Goal: Transaction & Acquisition: Purchase product/service

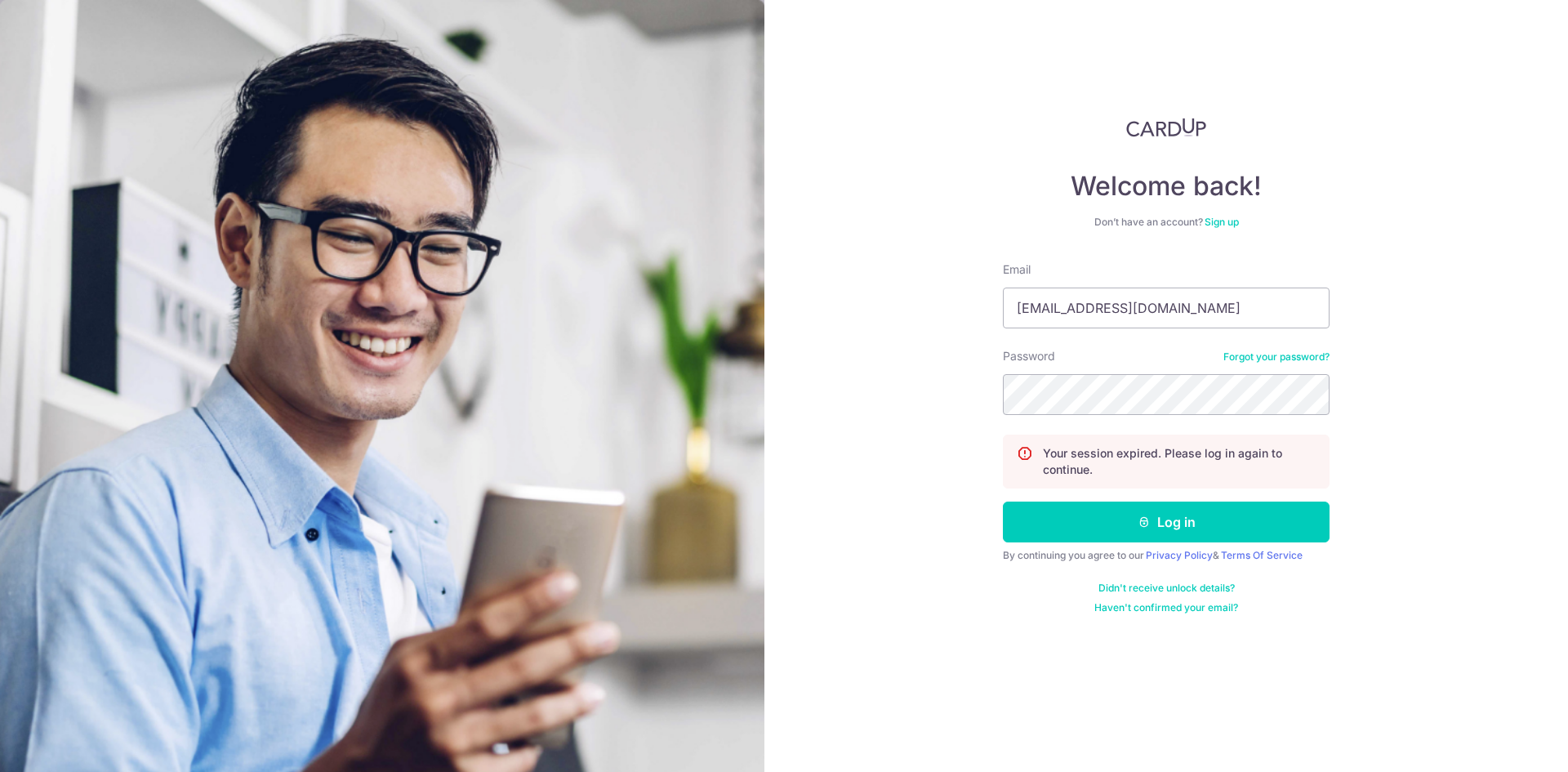
type input "danni.jay7@gmail.com"
click at [1171, 533] on button "Log in" at bounding box center [1166, 522] width 327 height 41
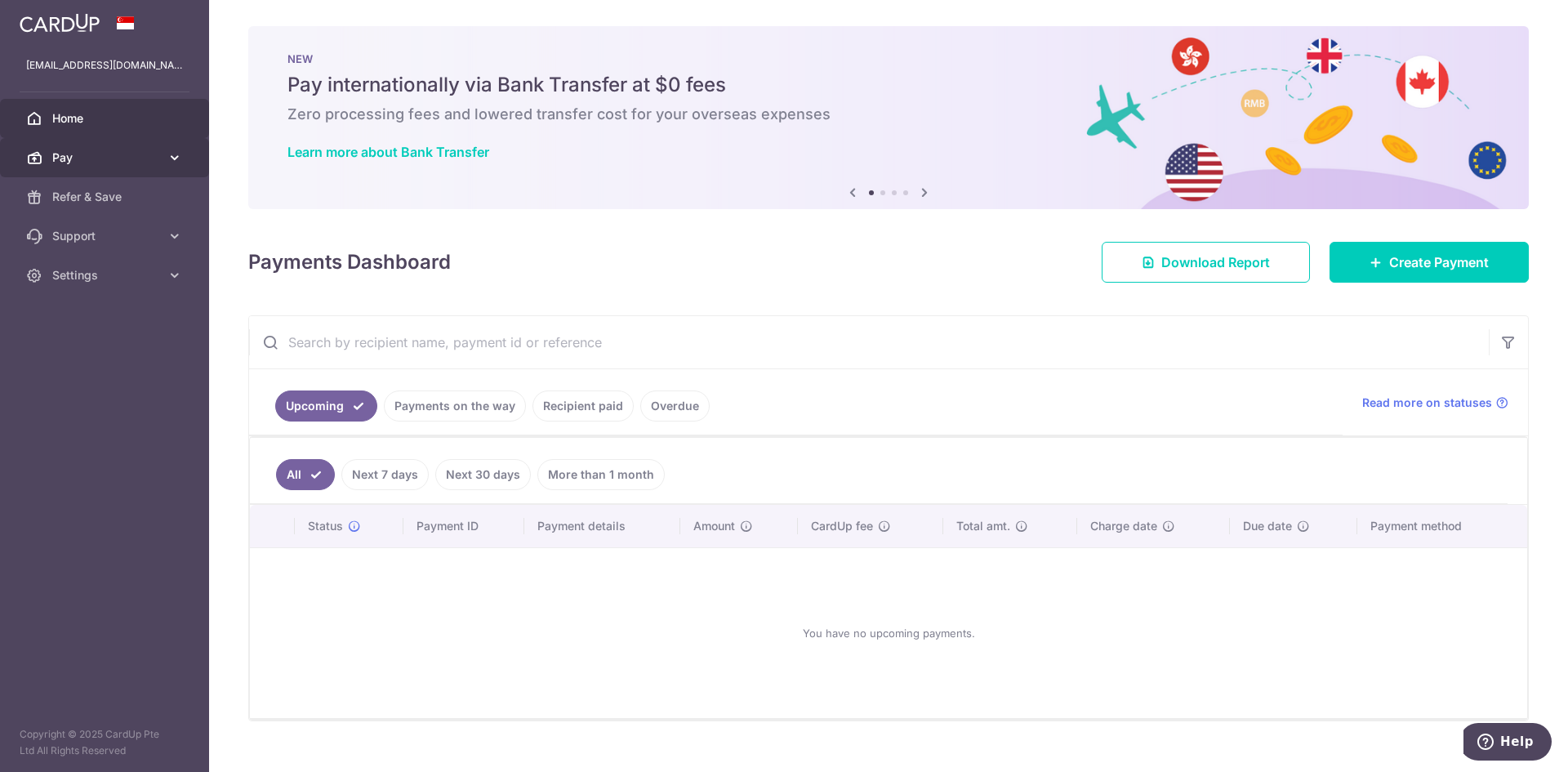
click at [90, 159] on span "Pay" at bounding box center [106, 157] width 107 height 16
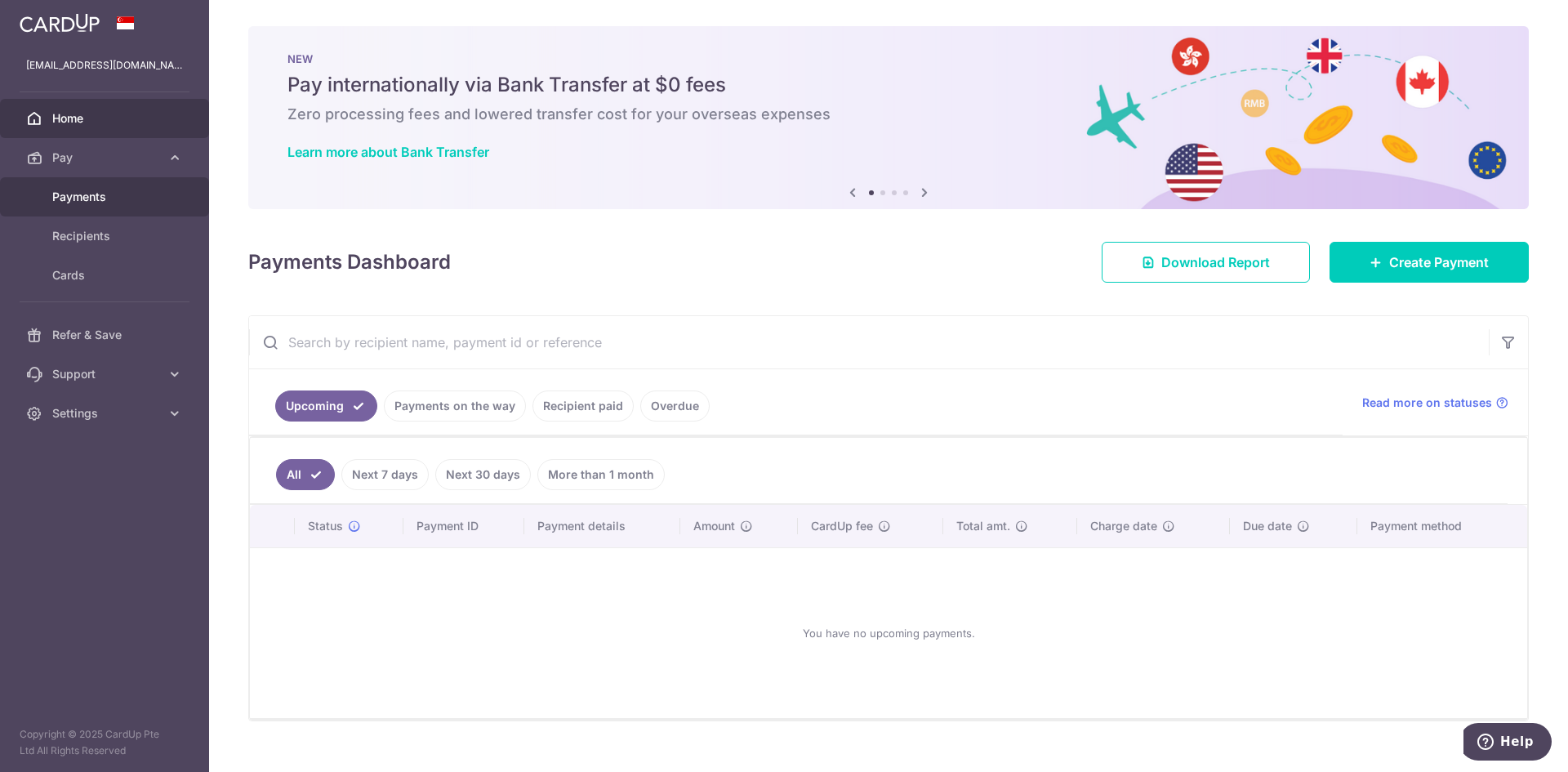
click at [83, 198] on span "Payments" at bounding box center [106, 196] width 107 height 16
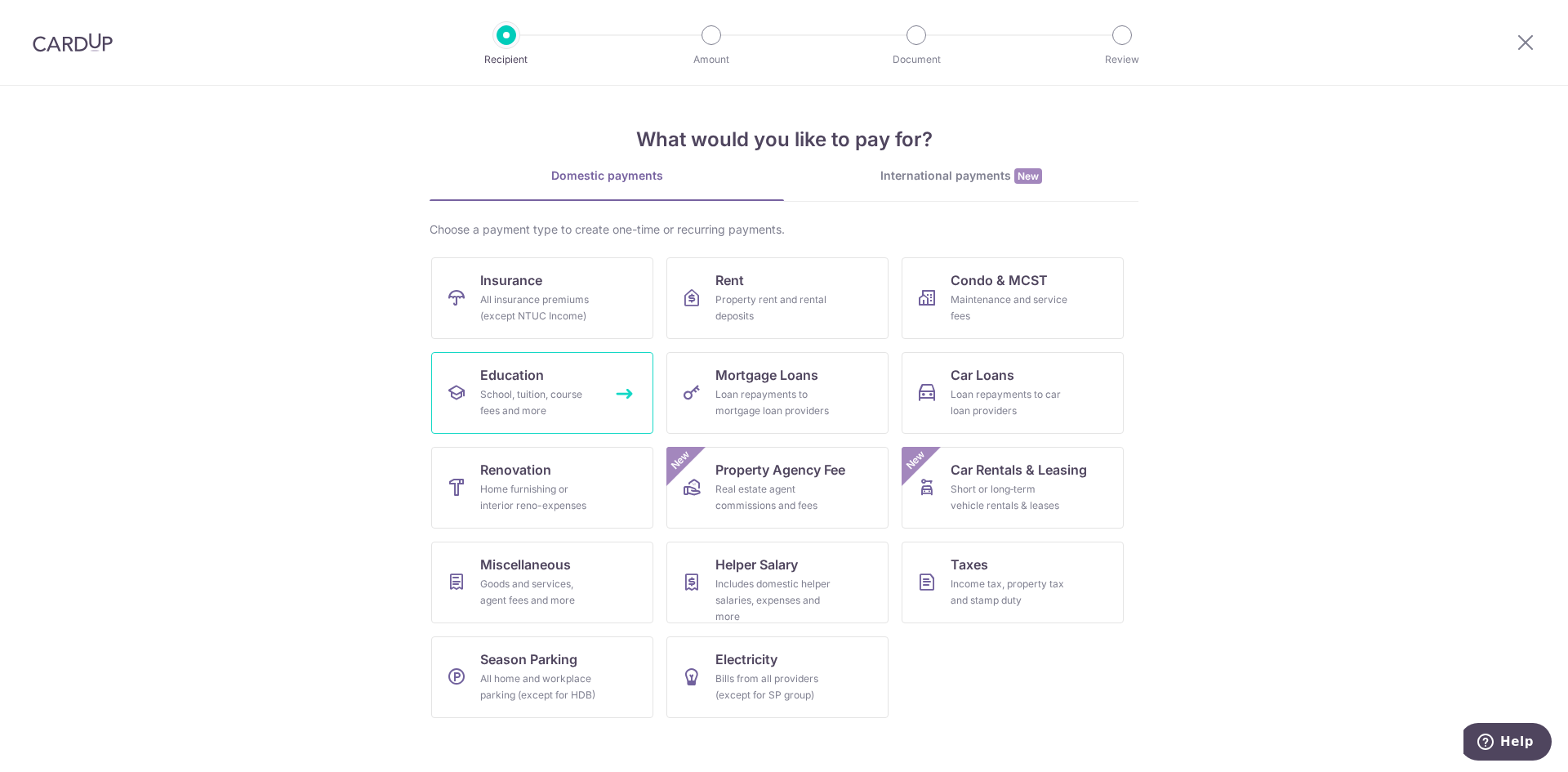
click at [514, 386] on div "School, tuition, course fees and more" at bounding box center [539, 402] width 118 height 33
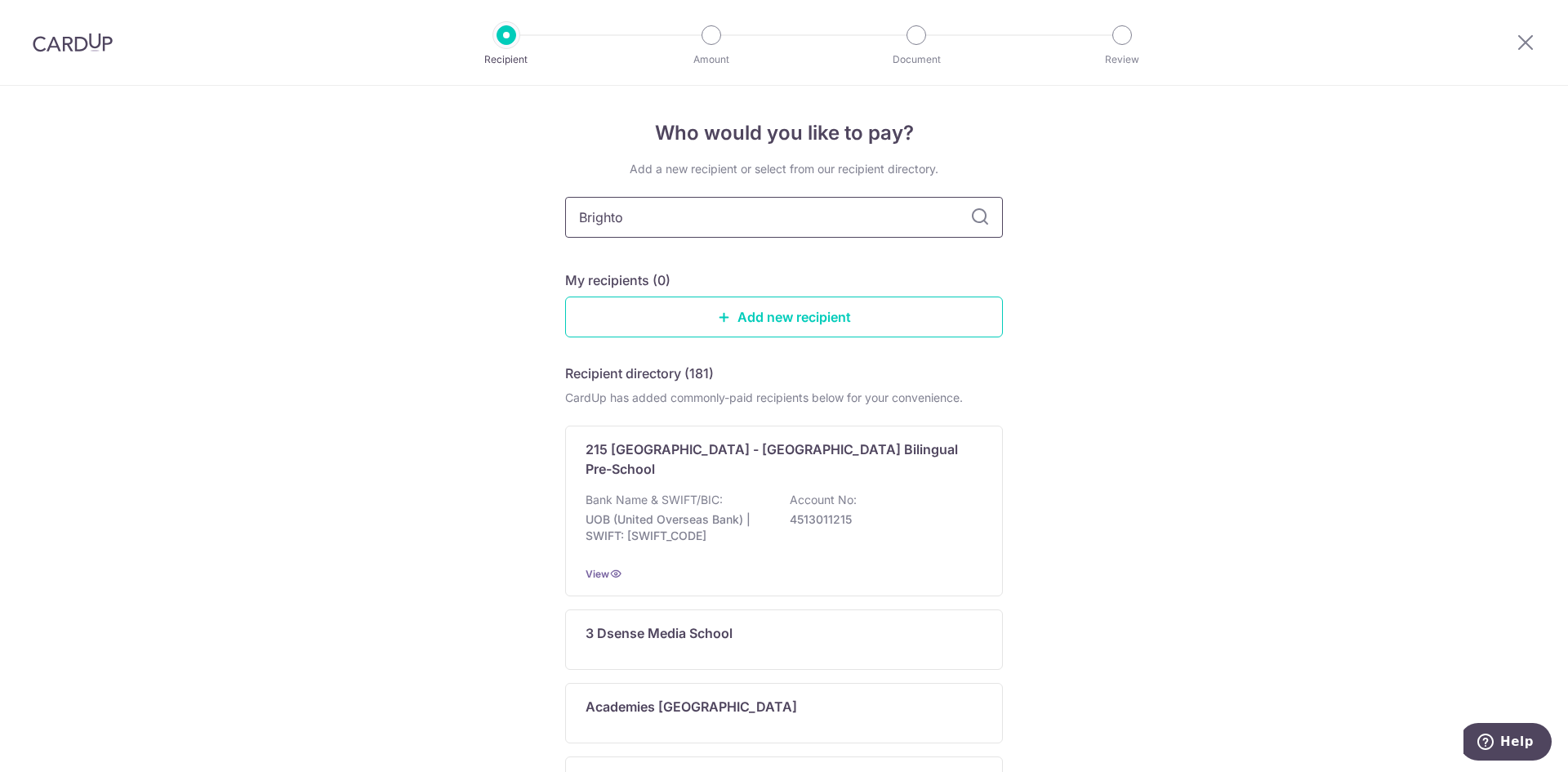
type input "Brighton"
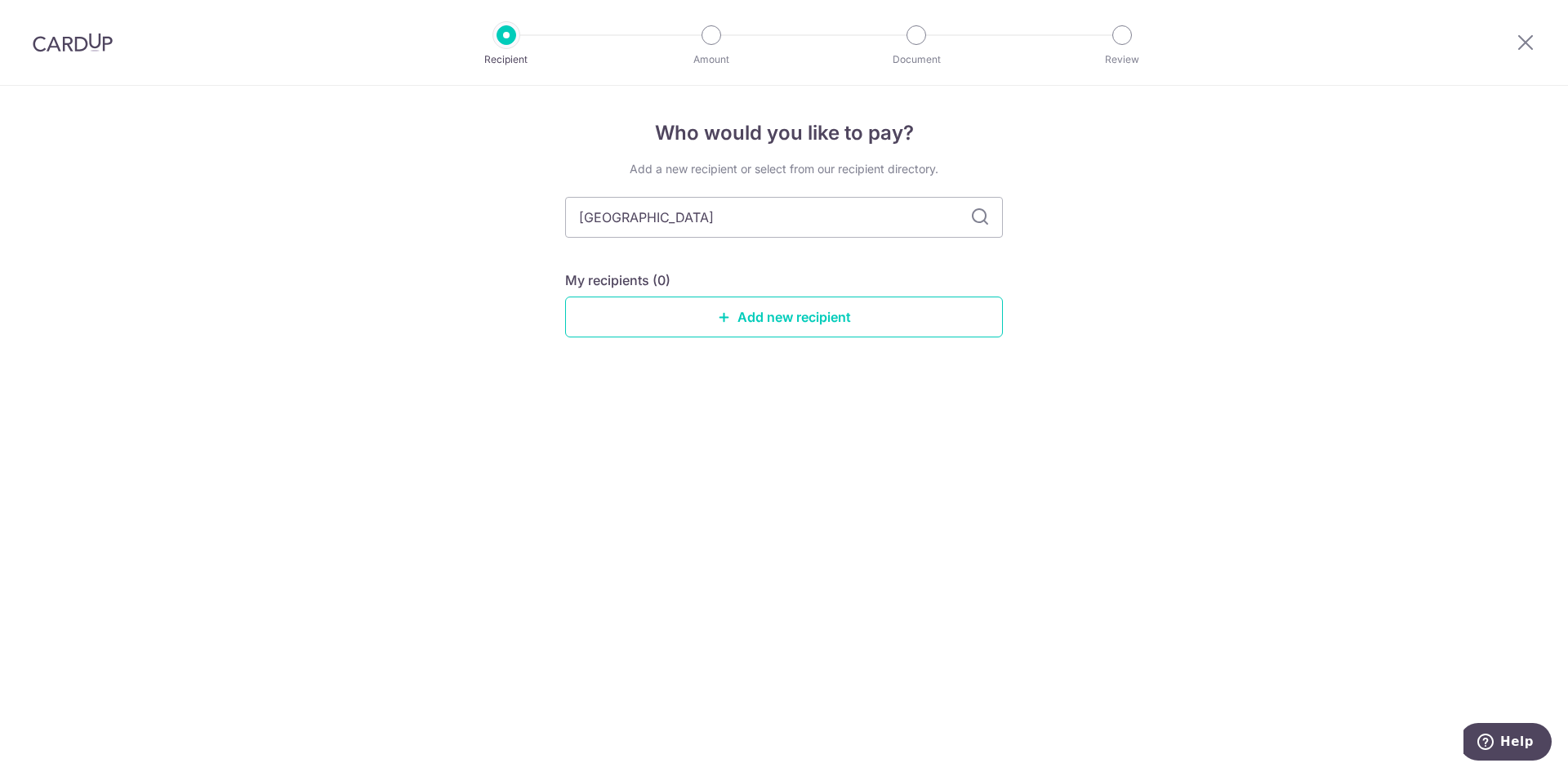
click at [984, 217] on icon at bounding box center [979, 217] width 20 height 20
click at [788, 317] on link "Add new recipient" at bounding box center [784, 317] width 438 height 41
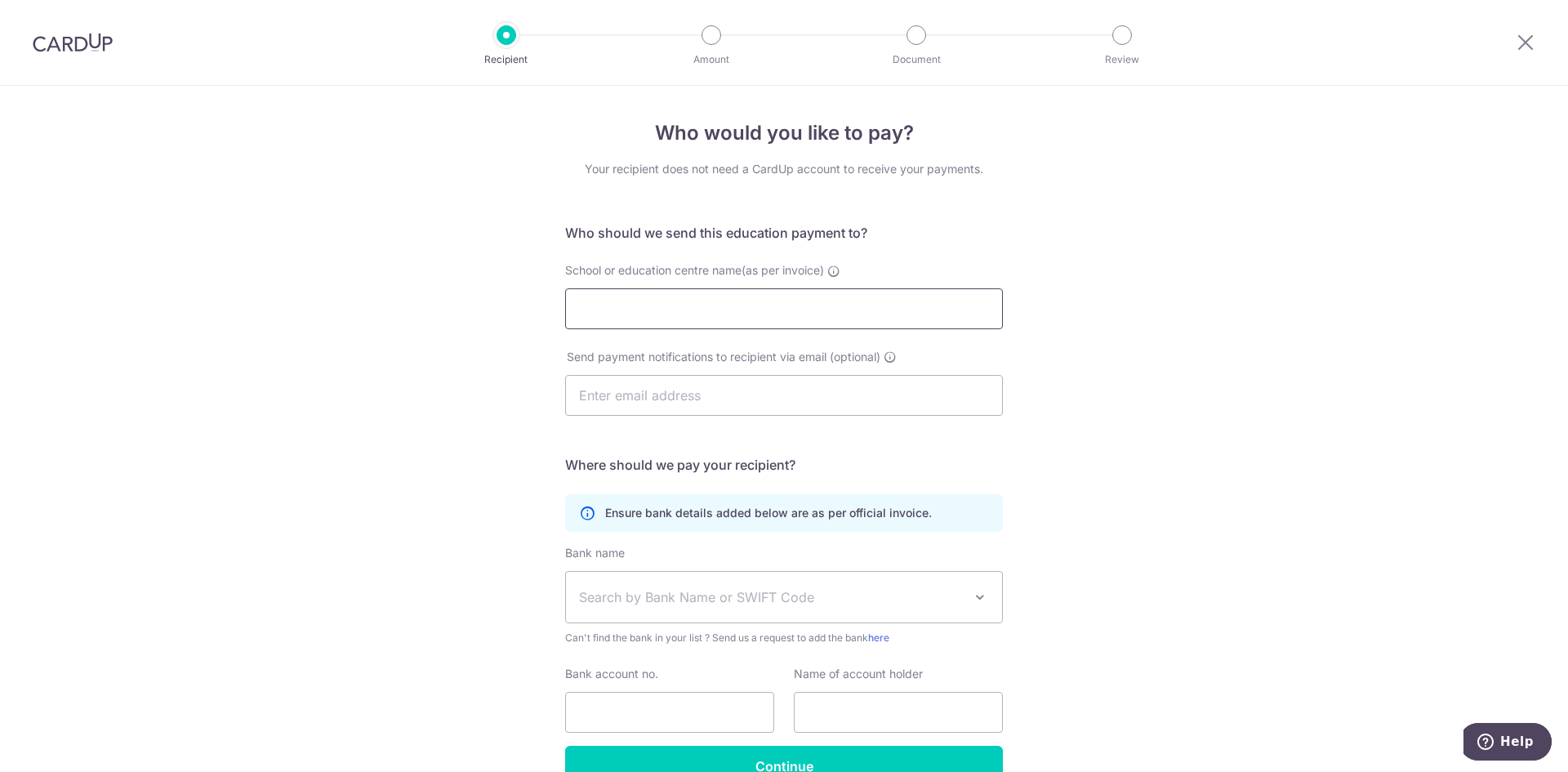
click at [657, 318] on input "School or education centre name(as per invoice)" at bounding box center [784, 309] width 438 height 41
click at [606, 309] on input "Brighton Montessori Centres Pte. Ltd" at bounding box center [784, 309] width 438 height 41
click at [618, 313] on input "Brighton Montessori Centres Pte. Ltd" at bounding box center [784, 309] width 438 height 41
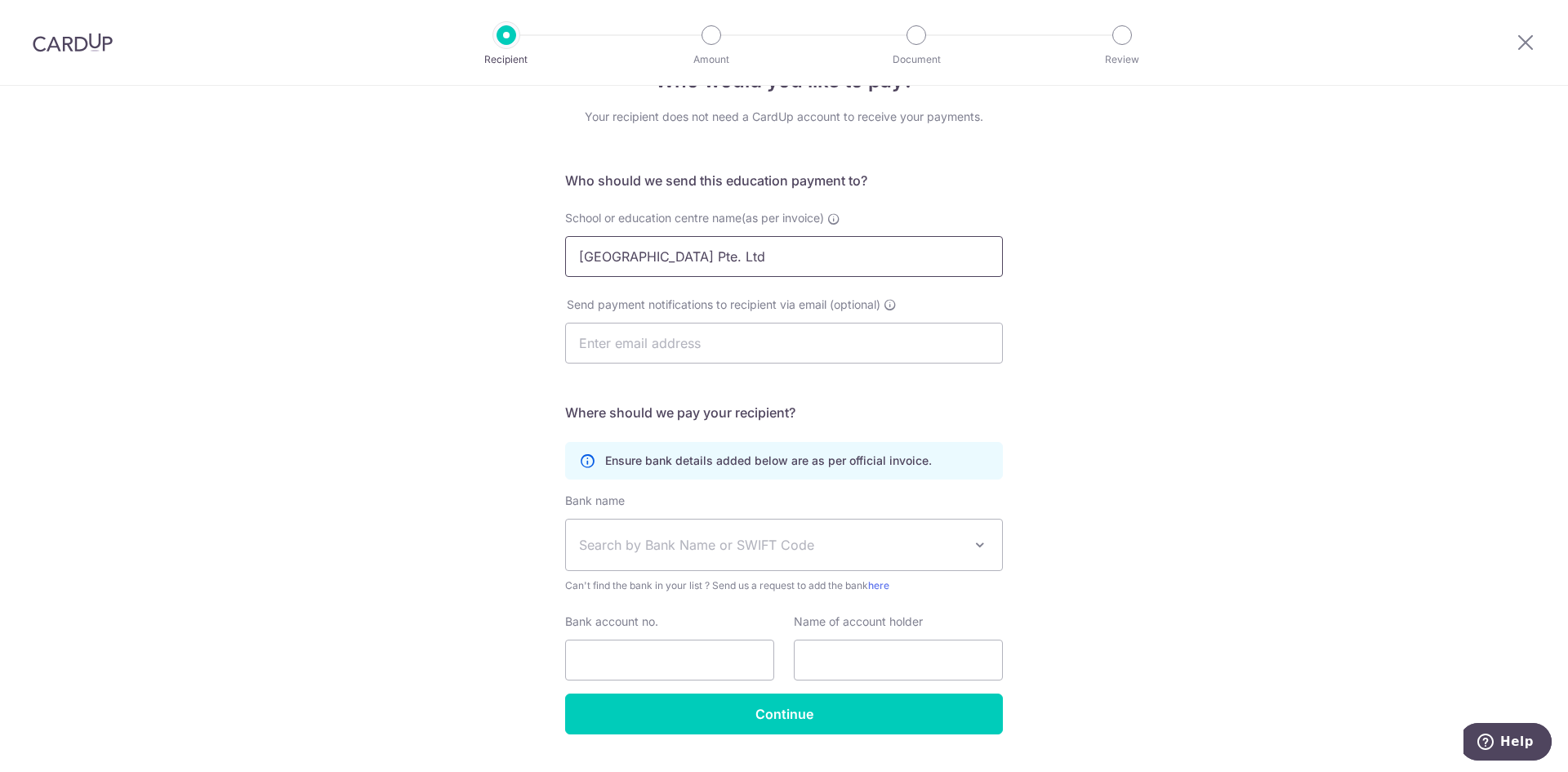
scroll to position [81, 0]
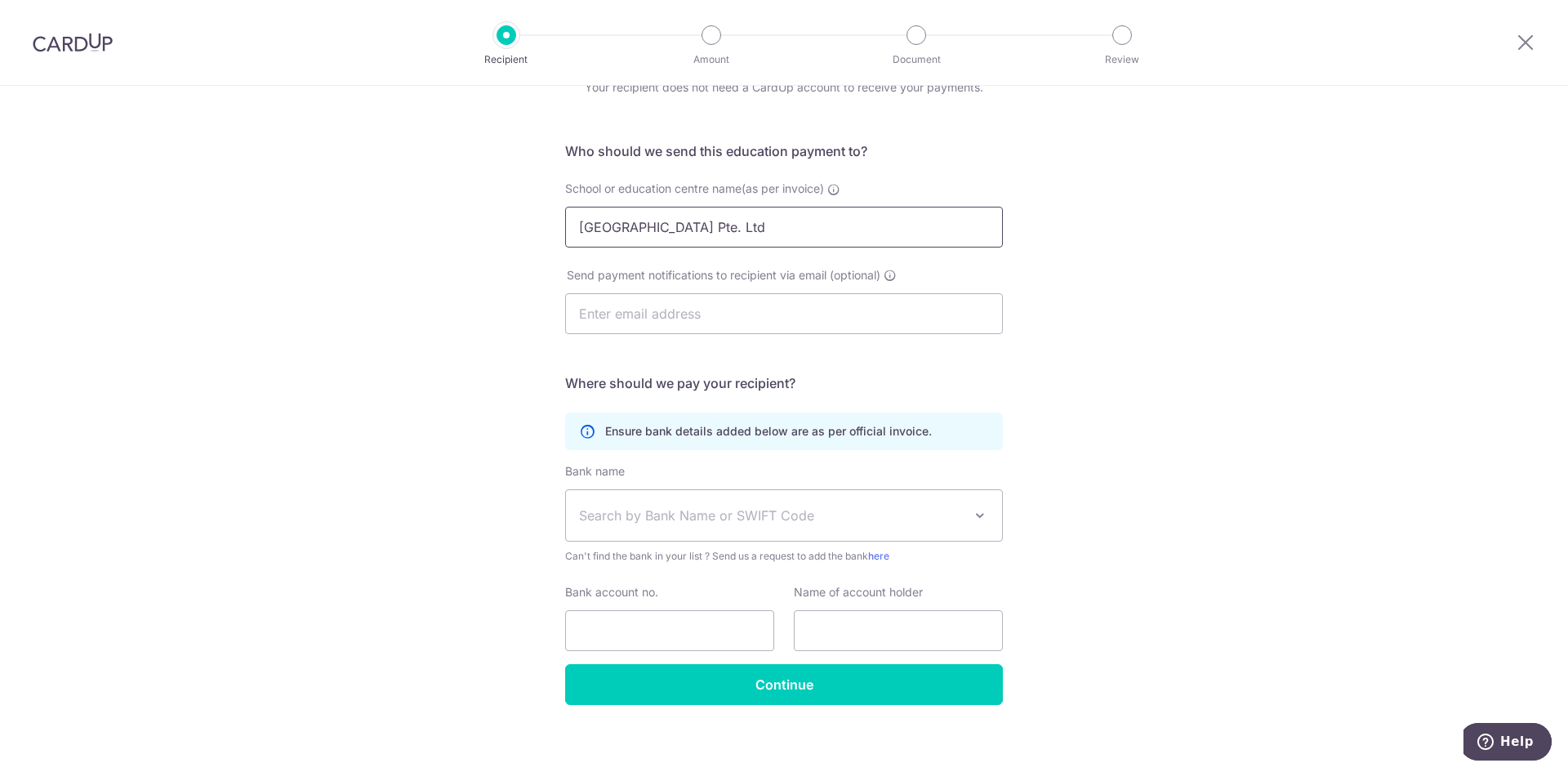
type input "Brighton Montessori Centres Pte. Ltd"
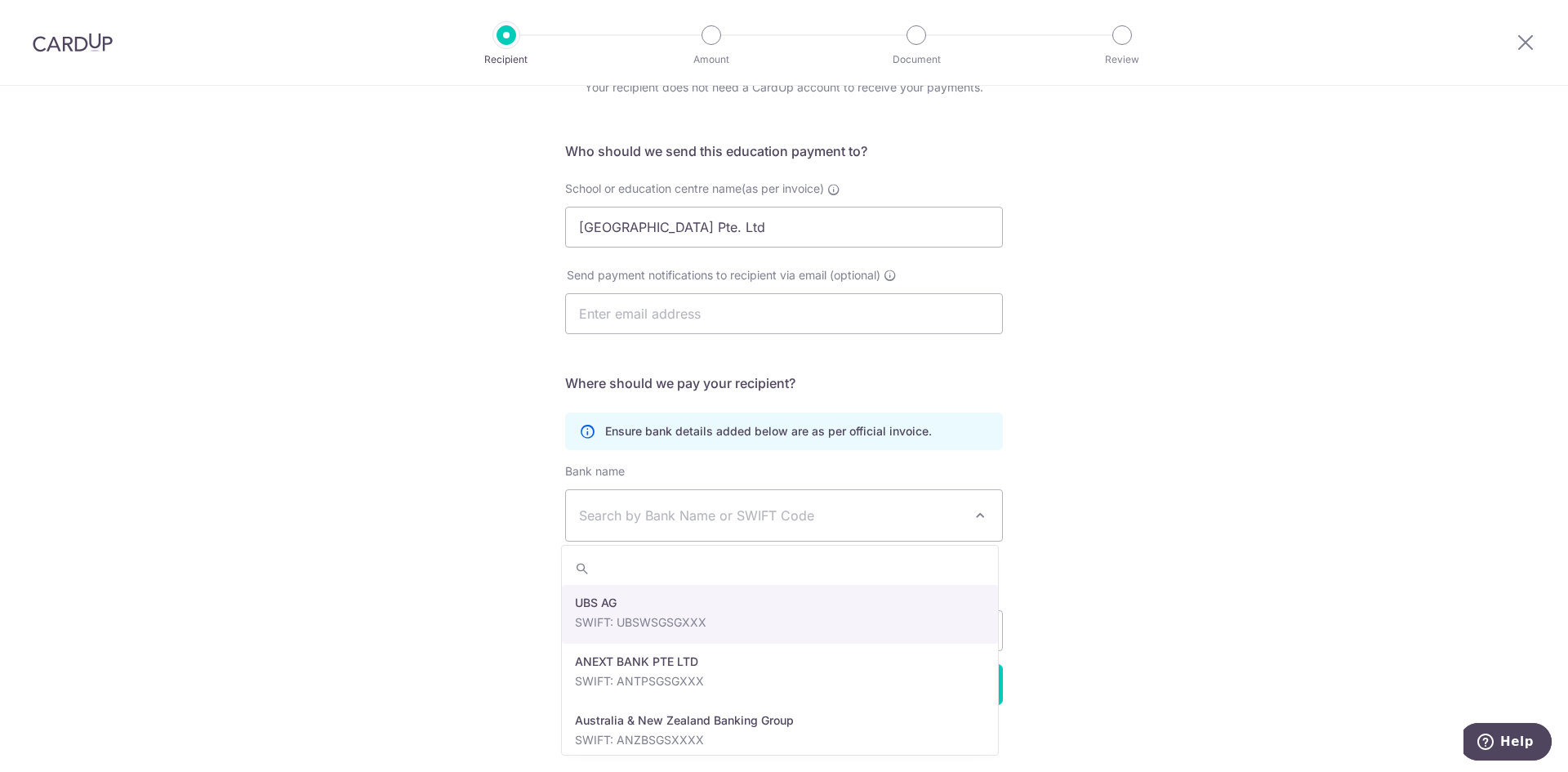
click at [673, 536] on span "Search by Bank Name or SWIFT Code" at bounding box center [784, 515] width 436 height 50
type input "DB"
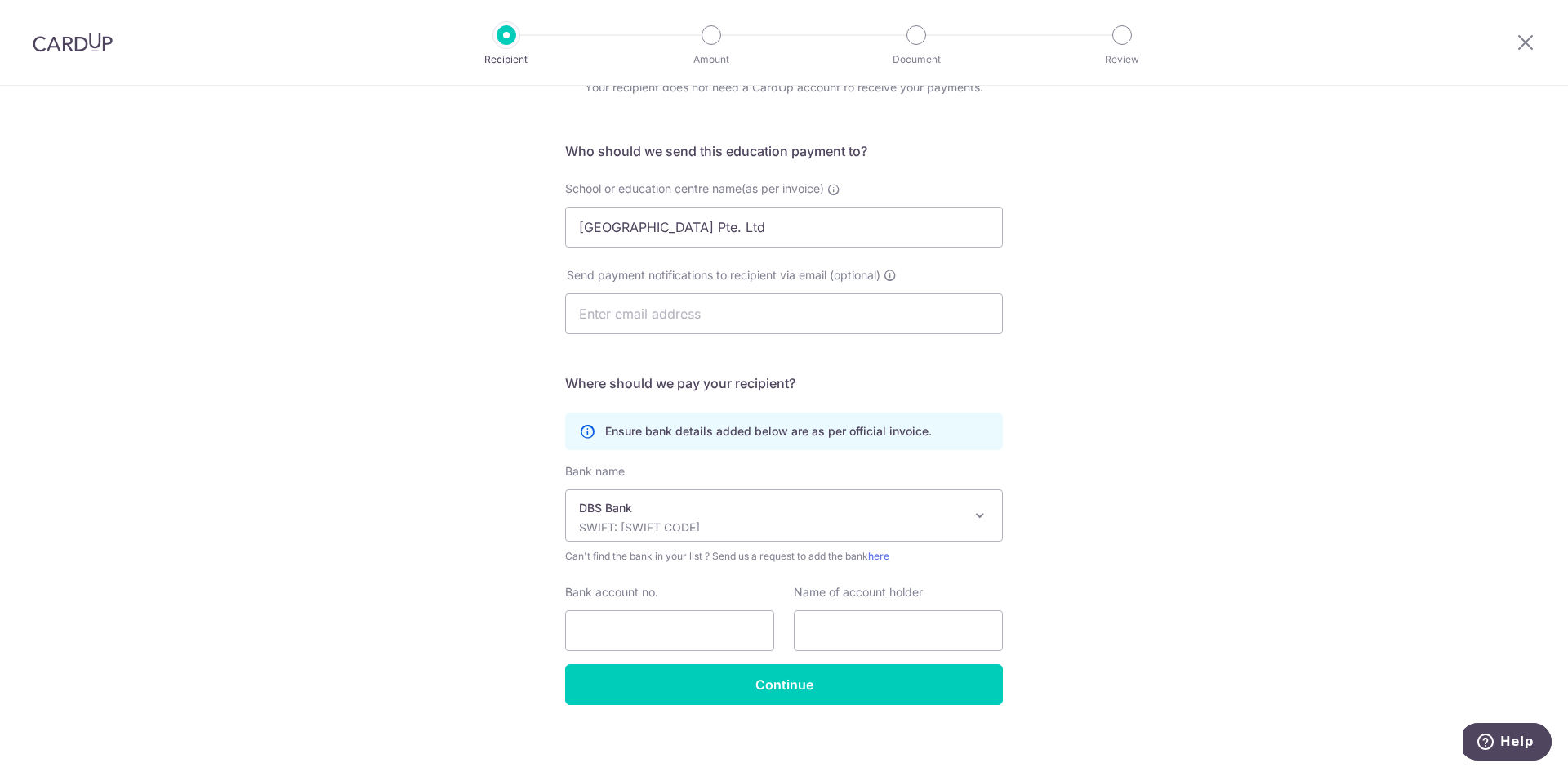
select select "6"
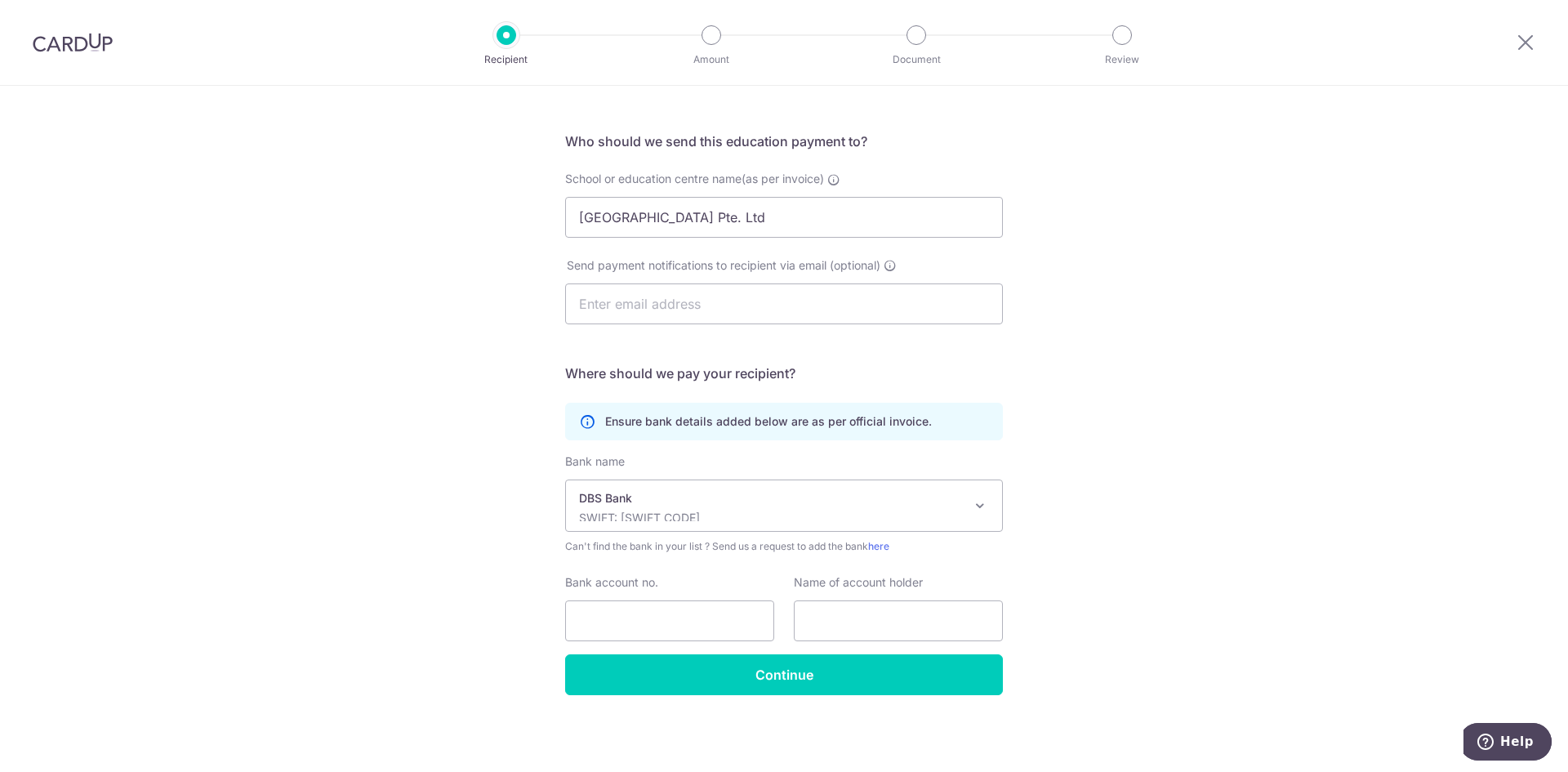
click at [1343, 537] on div "Who would you like to pay? Your recipient does not need a CardUp account to rec…" at bounding box center [784, 383] width 1568 height 778
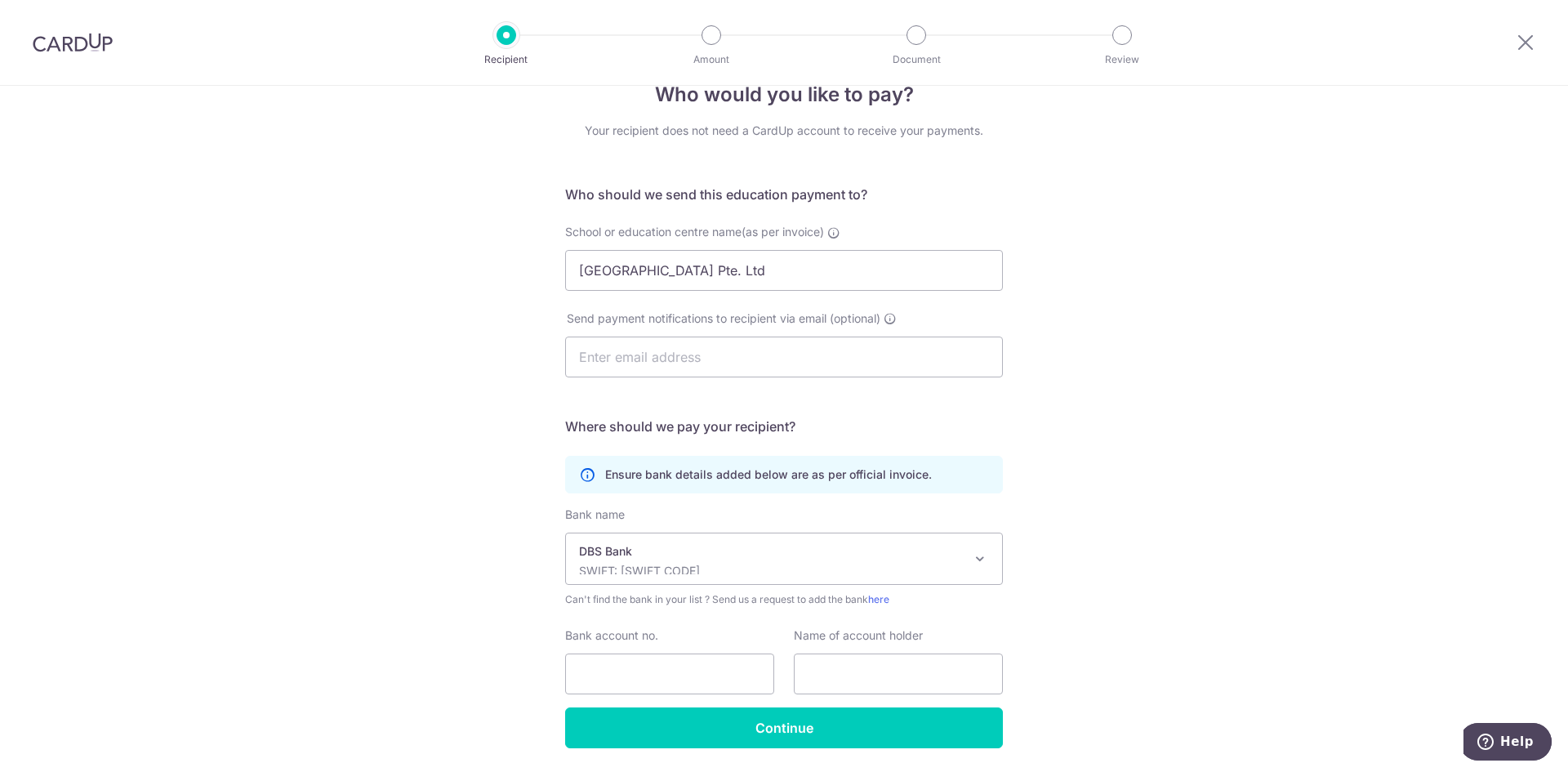
scroll to position [9, 0]
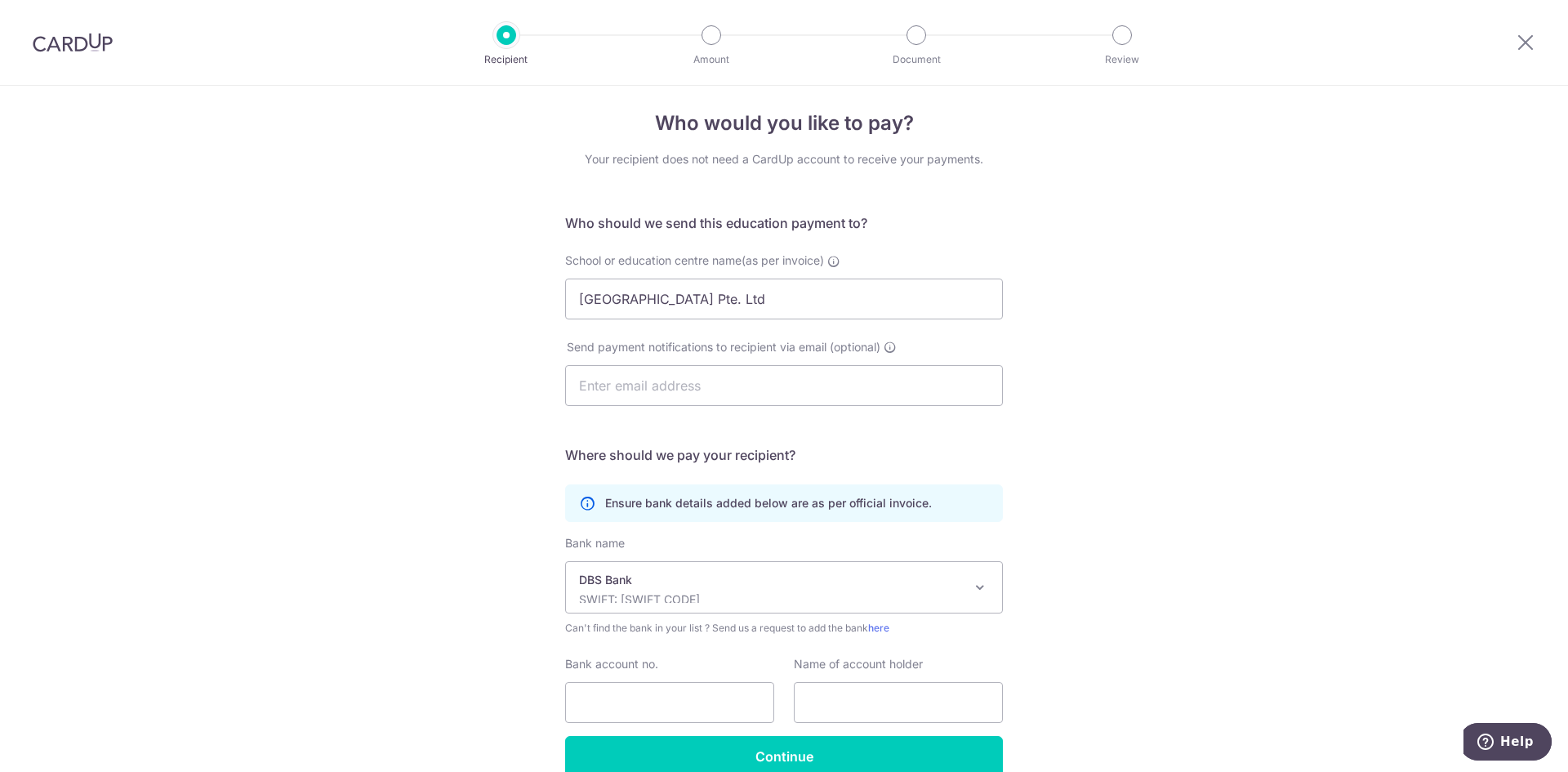
click at [307, 465] on div "Who would you like to pay? Your recipient does not need a CardUp account to rec…" at bounding box center [784, 465] width 1568 height 778
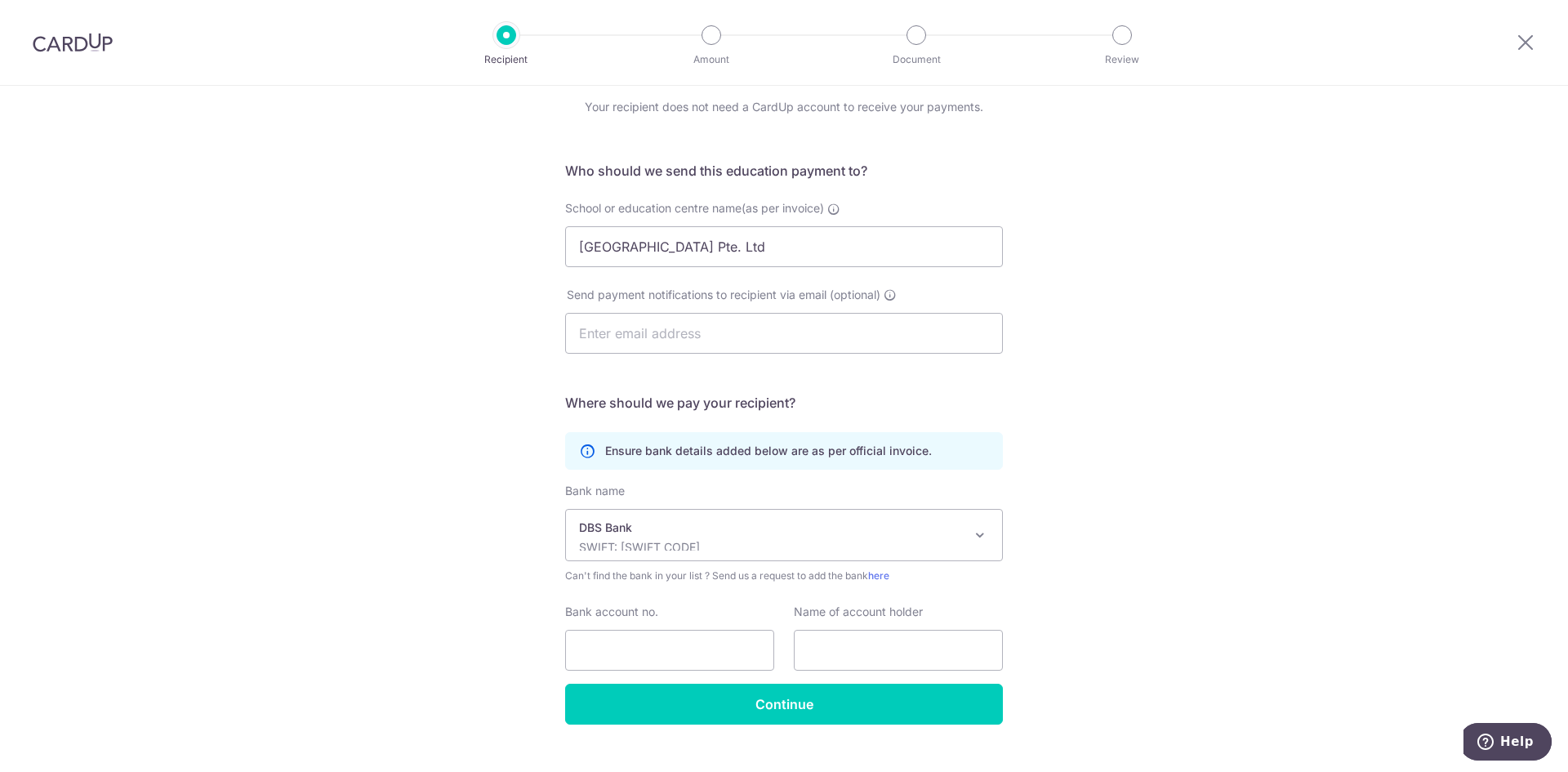
scroll to position [92, 0]
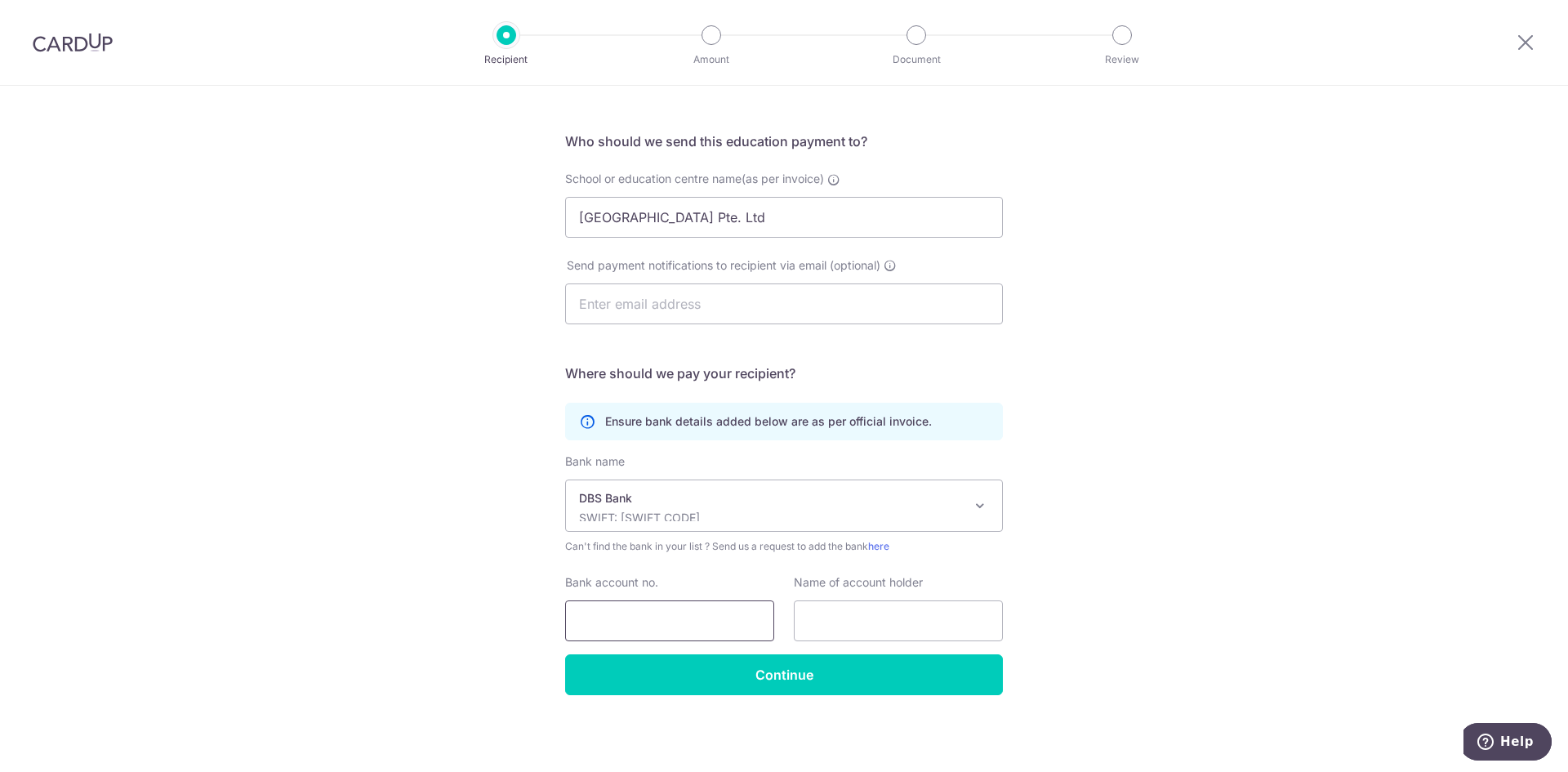
click at [684, 633] on input "Bank account no." at bounding box center [670, 621] width 209 height 41
drag, startPoint x: 684, startPoint y: 632, endPoint x: 175, endPoint y: 629, distance: 509.0
click at [183, 626] on div "Who would you like to pay? Your recipient does not need a CardUp account to rec…" at bounding box center [784, 383] width 1568 height 778
click at [634, 608] on input "0039157690" at bounding box center [670, 621] width 209 height 41
drag, startPoint x: 607, startPoint y: 623, endPoint x: 929, endPoint y: 622, distance: 322.0
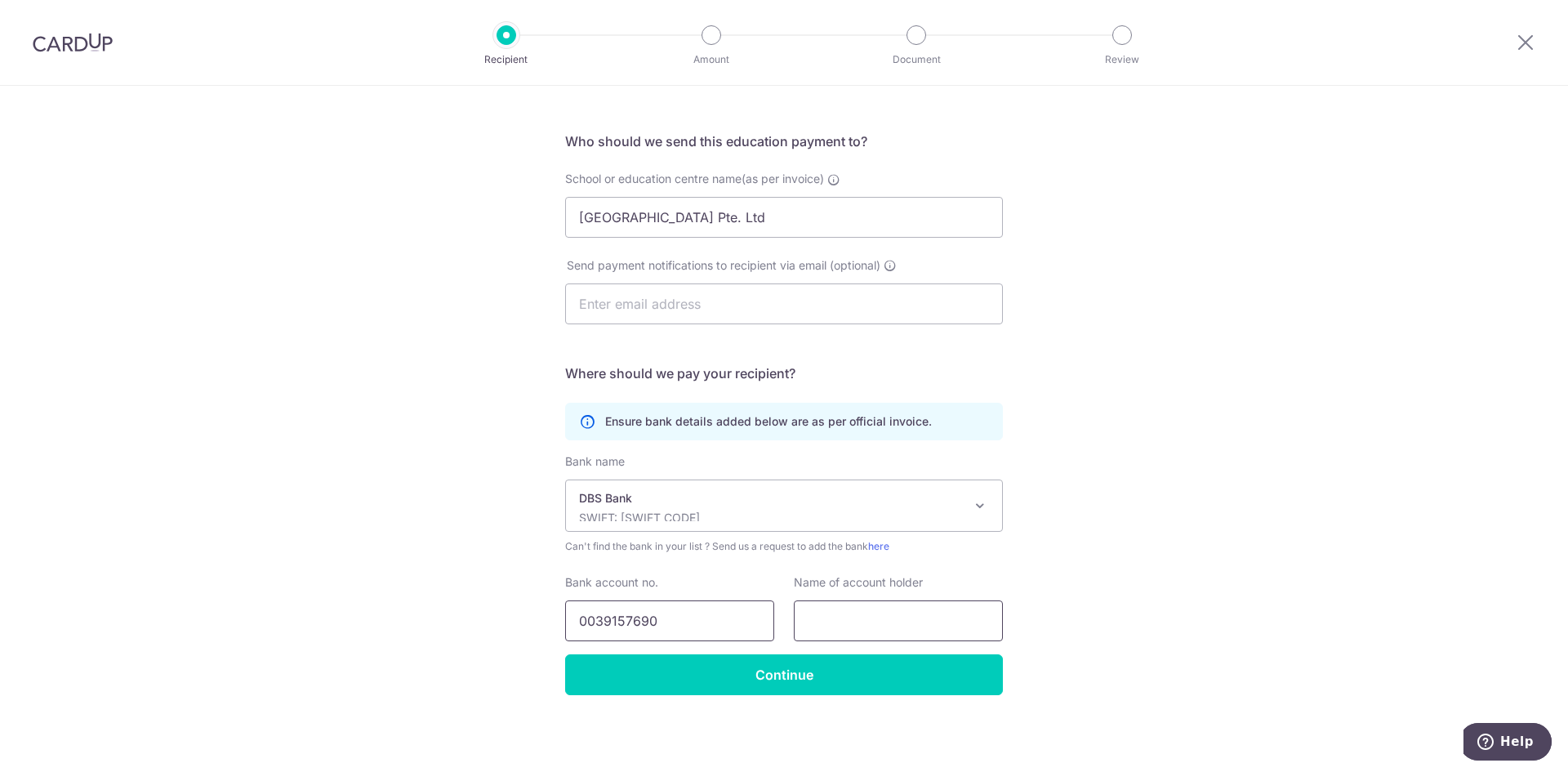
click at [929, 622] on div "Bank account no. 0039157690 Name of account holder" at bounding box center [783, 608] width 457 height 67
type input "0039157690"
click at [1197, 531] on div "Who would you like to pay? Your recipient does not need a CardUp account to rec…" at bounding box center [784, 383] width 1568 height 778
click at [948, 632] on input "text" at bounding box center [899, 621] width 209 height 41
drag, startPoint x: 844, startPoint y: 222, endPoint x: 337, endPoint y: 246, distance: 507.6
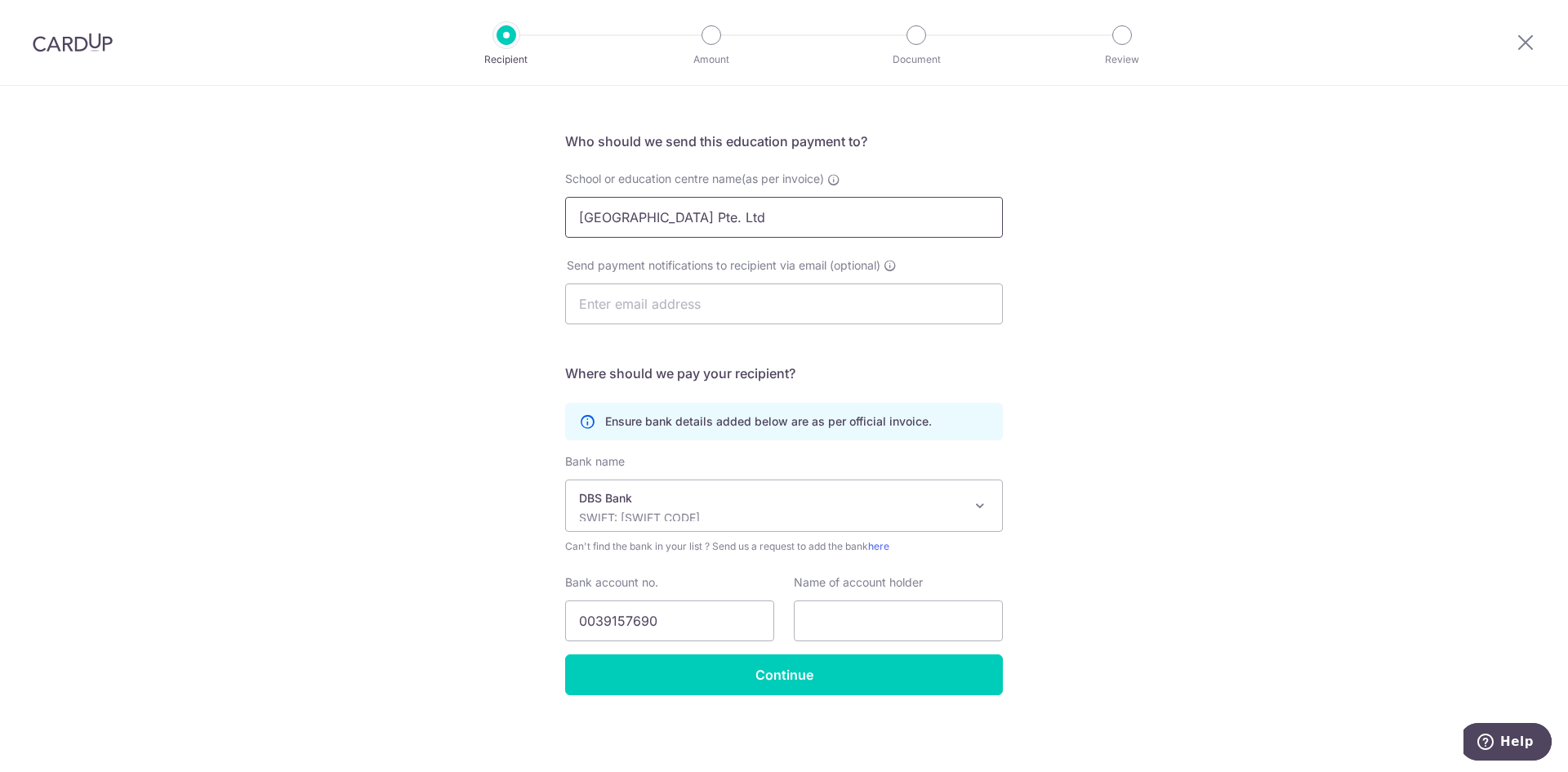
click at [337, 246] on div "Who would you like to pay? Your recipient does not need a CardUp account to rec…" at bounding box center [784, 383] width 1568 height 778
click at [844, 622] on input "text" at bounding box center [899, 621] width 209 height 41
paste input "Brighton Montessori Centres Pte. Ltd"
type input "Brighton Montessori Centres Pte. Ltd"
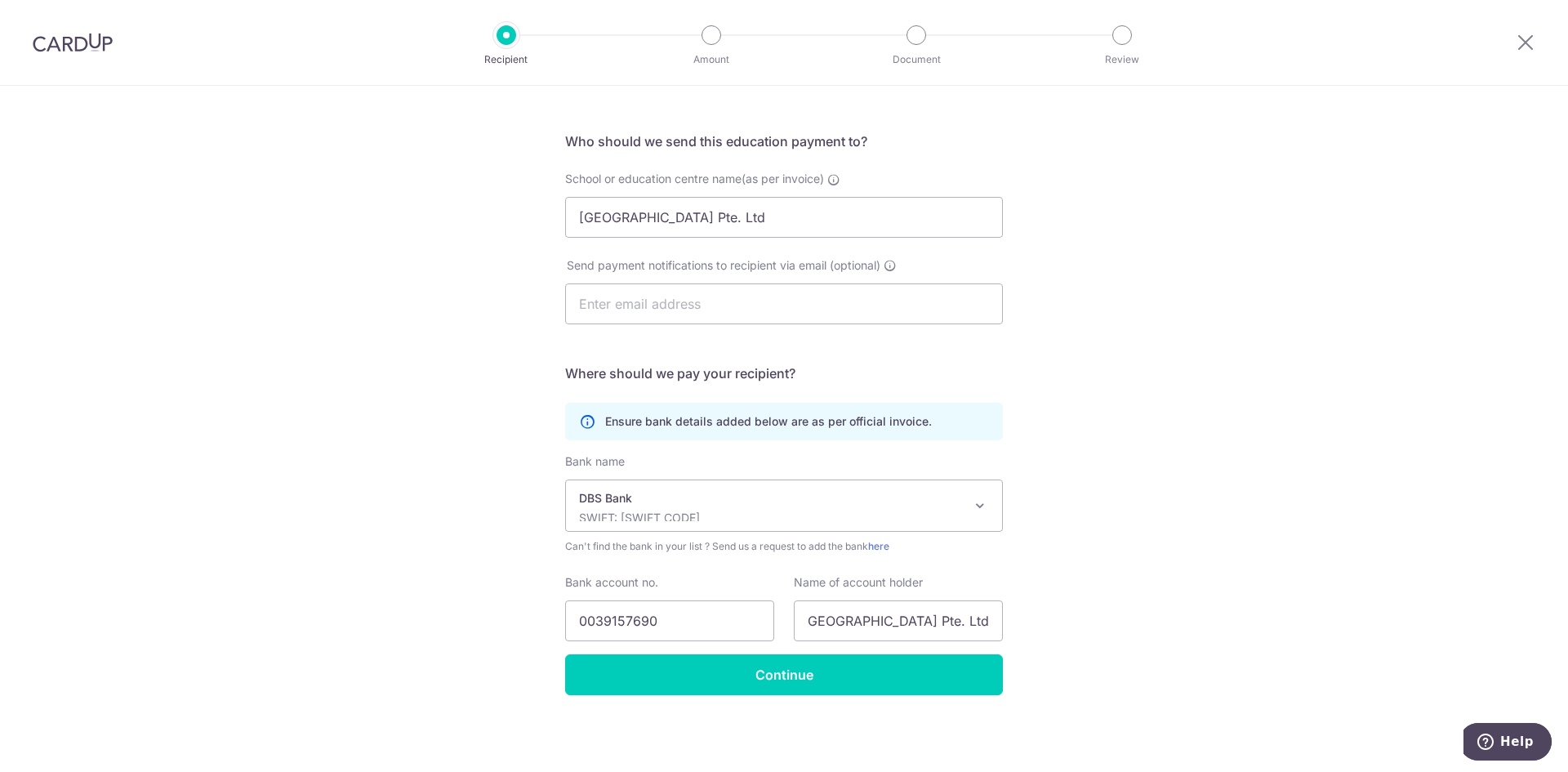
scroll to position [0, 0]
drag, startPoint x: 869, startPoint y: 221, endPoint x: 289, endPoint y: 237, distance: 580.2
click at [289, 237] on div "Who would you like to pay? Your recipient does not need a CardUp account to rec…" at bounding box center [784, 383] width 1568 height 778
click at [954, 624] on input "Brighton Montessori Centres Pte. Ltd" at bounding box center [899, 621] width 209 height 41
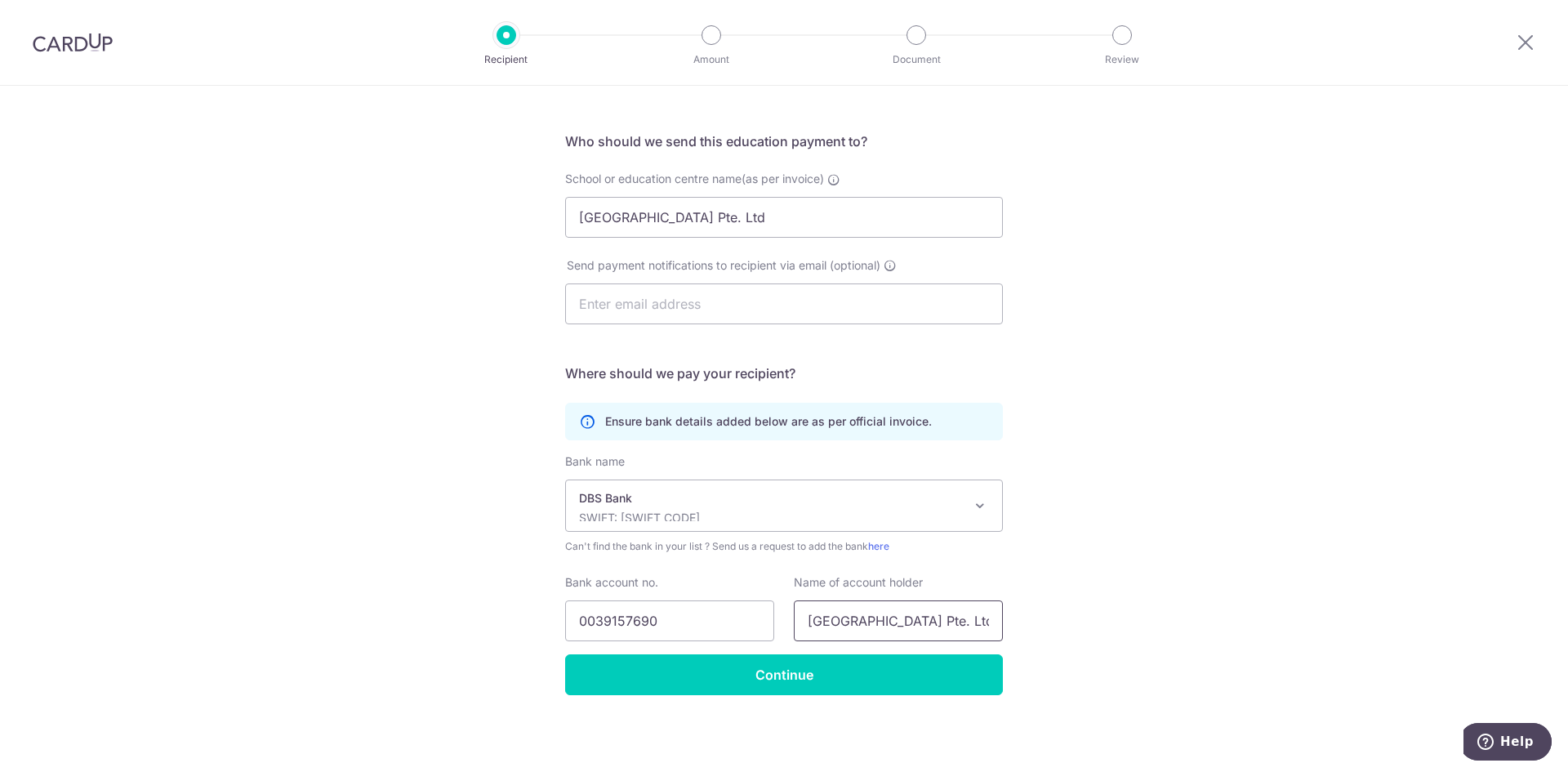
click at [954, 624] on input "Brighton Montessori Centres Pte. Ltd" at bounding box center [899, 621] width 209 height 41
click at [1243, 441] on div "Who would you like to pay? Your recipient does not need a CardUp account to rec…" at bounding box center [784, 383] width 1568 height 778
drag, startPoint x: 937, startPoint y: 224, endPoint x: 0, endPoint y: 238, distance: 937.1
click at [0, 238] on div "Who would you like to pay? Your recipient does not need a CardUp account to rec…" at bounding box center [784, 383] width 1568 height 778
click at [1361, 371] on div "Who would you like to pay? Your recipient does not need a CardUp account to rec…" at bounding box center [784, 383] width 1568 height 778
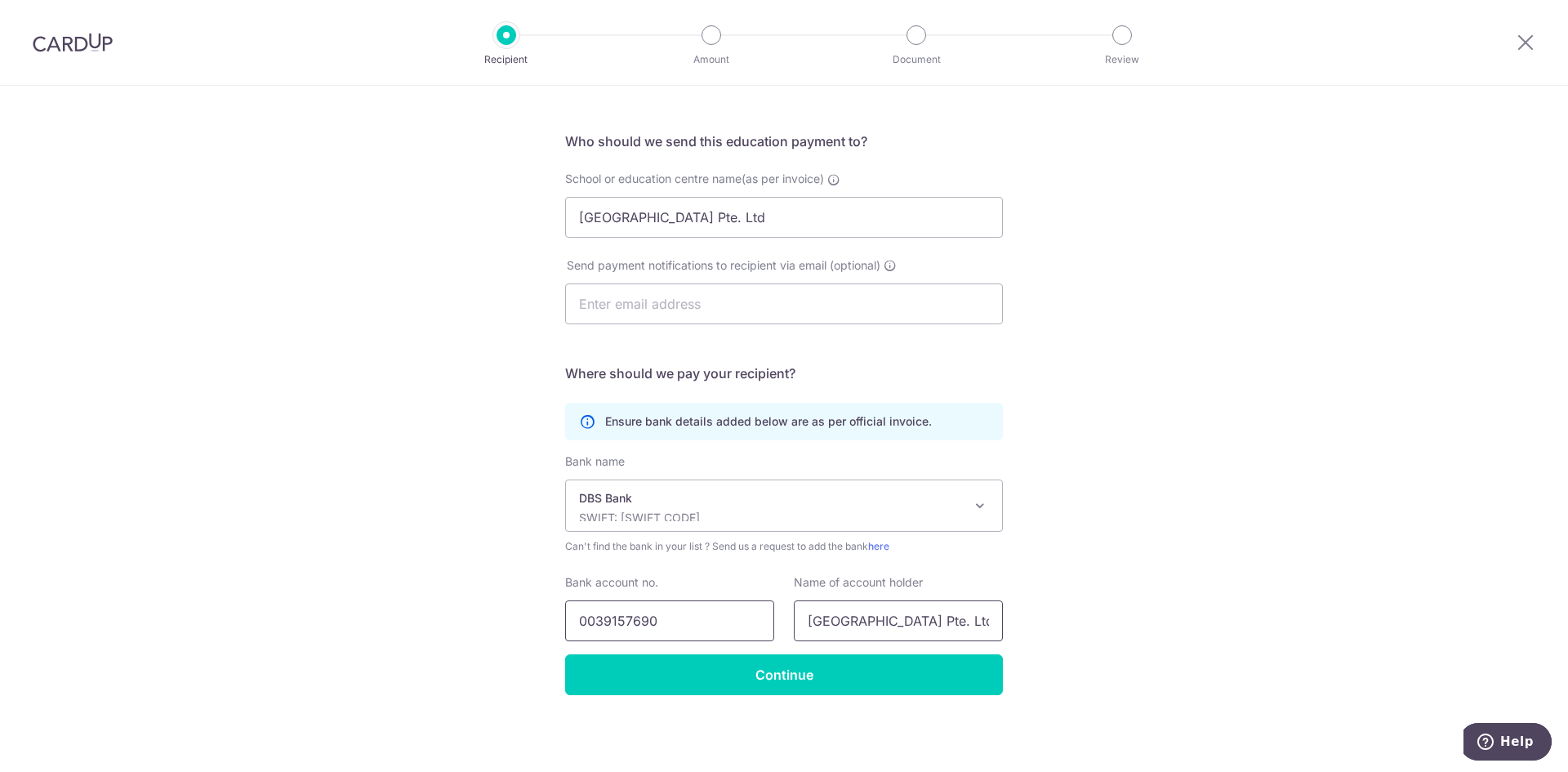
drag, startPoint x: 605, startPoint y: 622, endPoint x: 886, endPoint y: 624, distance: 281.0
click at [886, 624] on div "Bank account no. 0039157690 Name of account holder Brighton Montessori Centres …" at bounding box center [783, 608] width 457 height 67
click at [1215, 575] on div "Who would you like to pay? Your recipient does not need a CardUp account to rec…" at bounding box center [784, 383] width 1568 height 778
click at [923, 676] on input "Continue" at bounding box center [784, 675] width 438 height 41
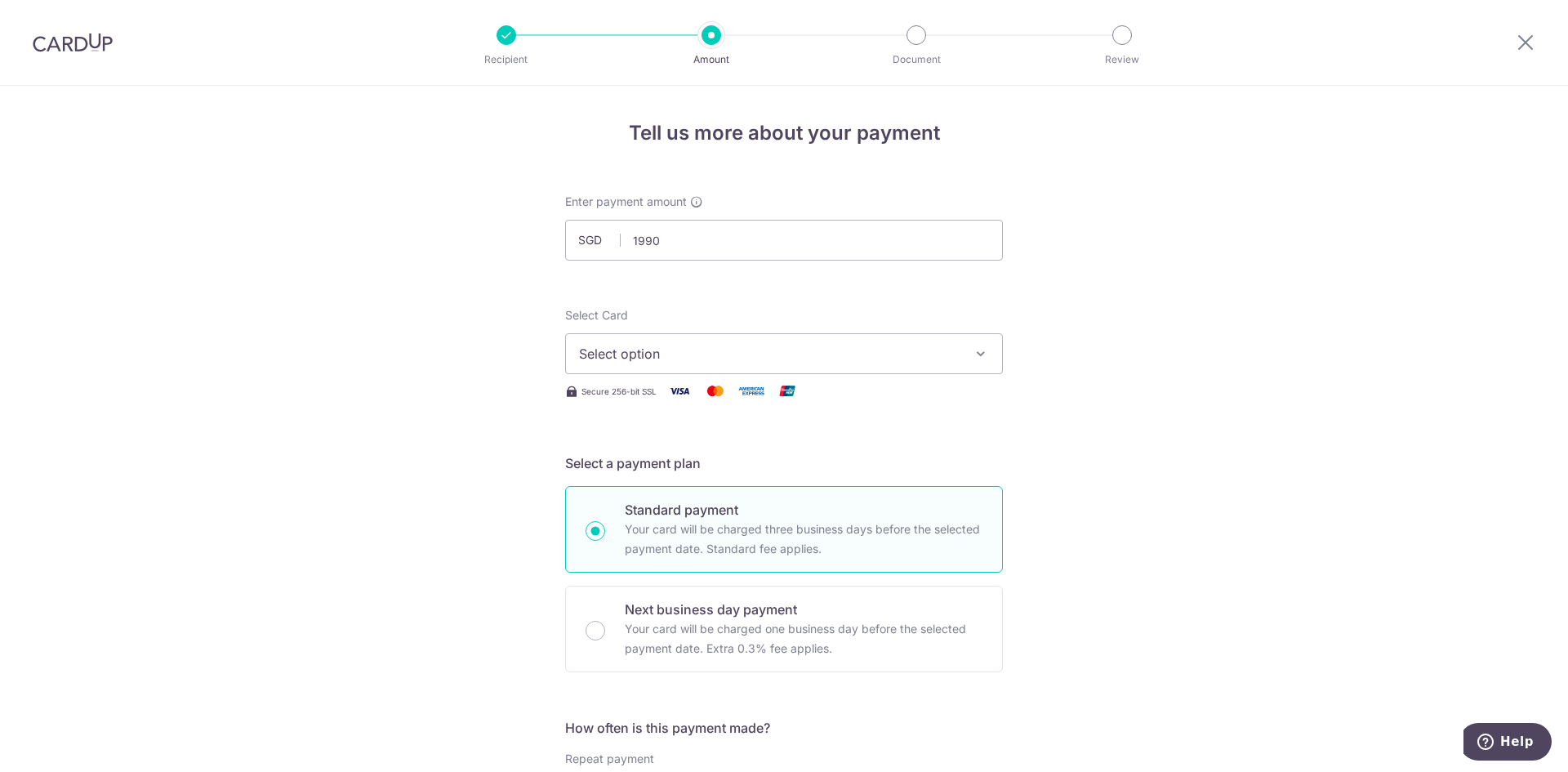
type input "1,990.00"
click at [700, 350] on span "Select option" at bounding box center [769, 353] width 380 height 20
click at [693, 398] on span "Add credit card" at bounding box center [798, 399] width 380 height 16
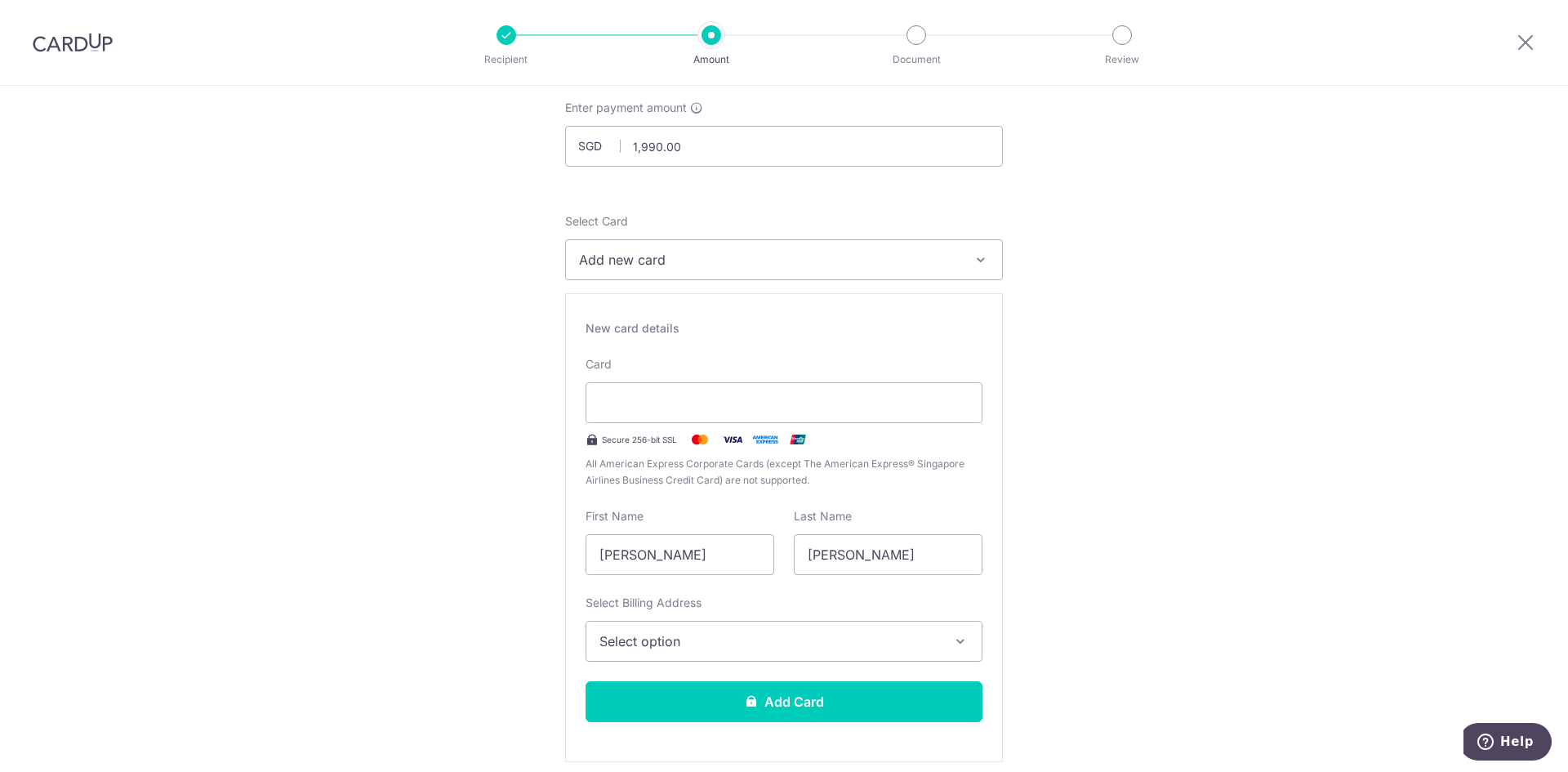
scroll to position [164, 0]
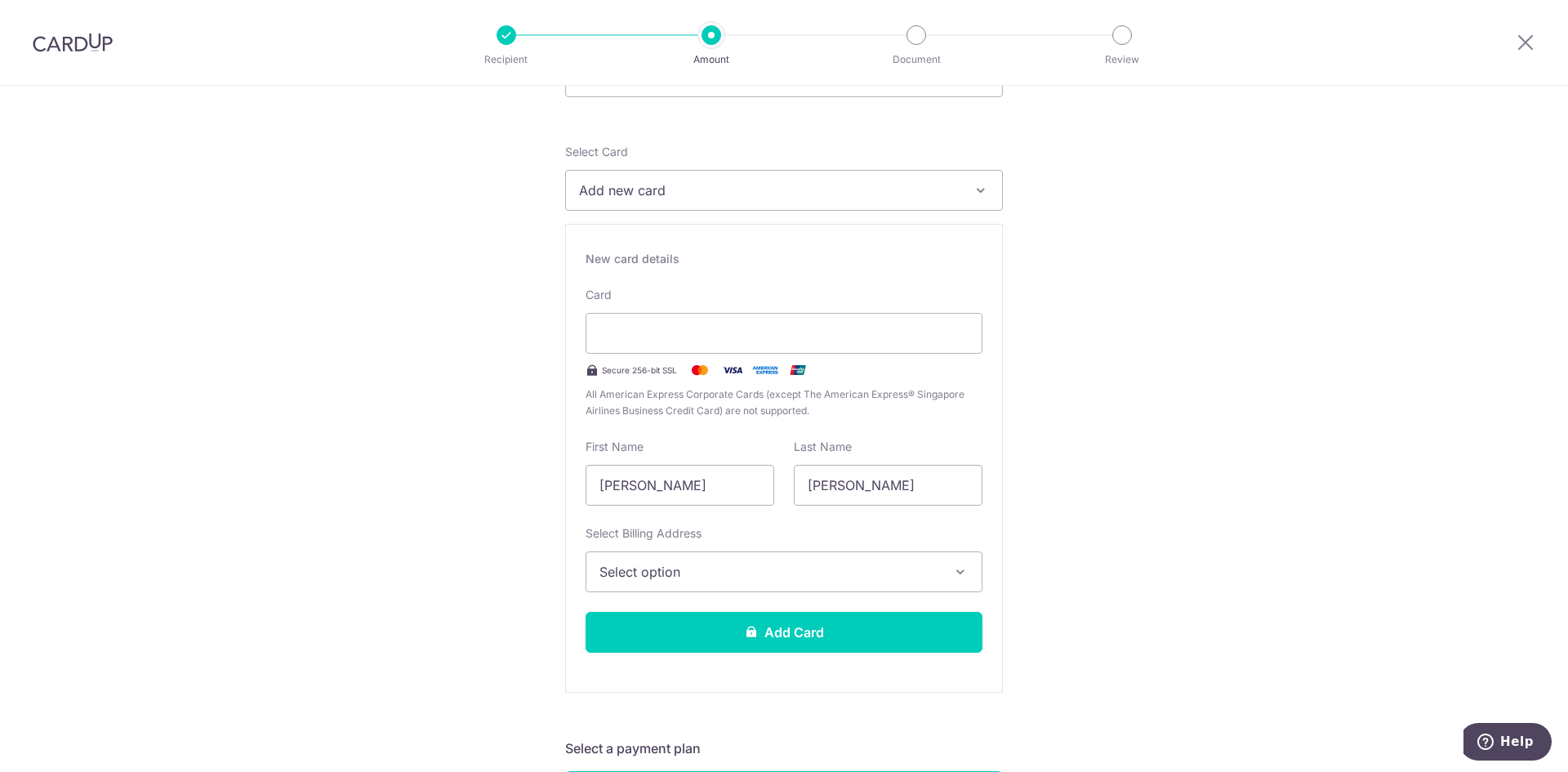
click at [859, 583] on button "Select option" at bounding box center [784, 572] width 397 height 41
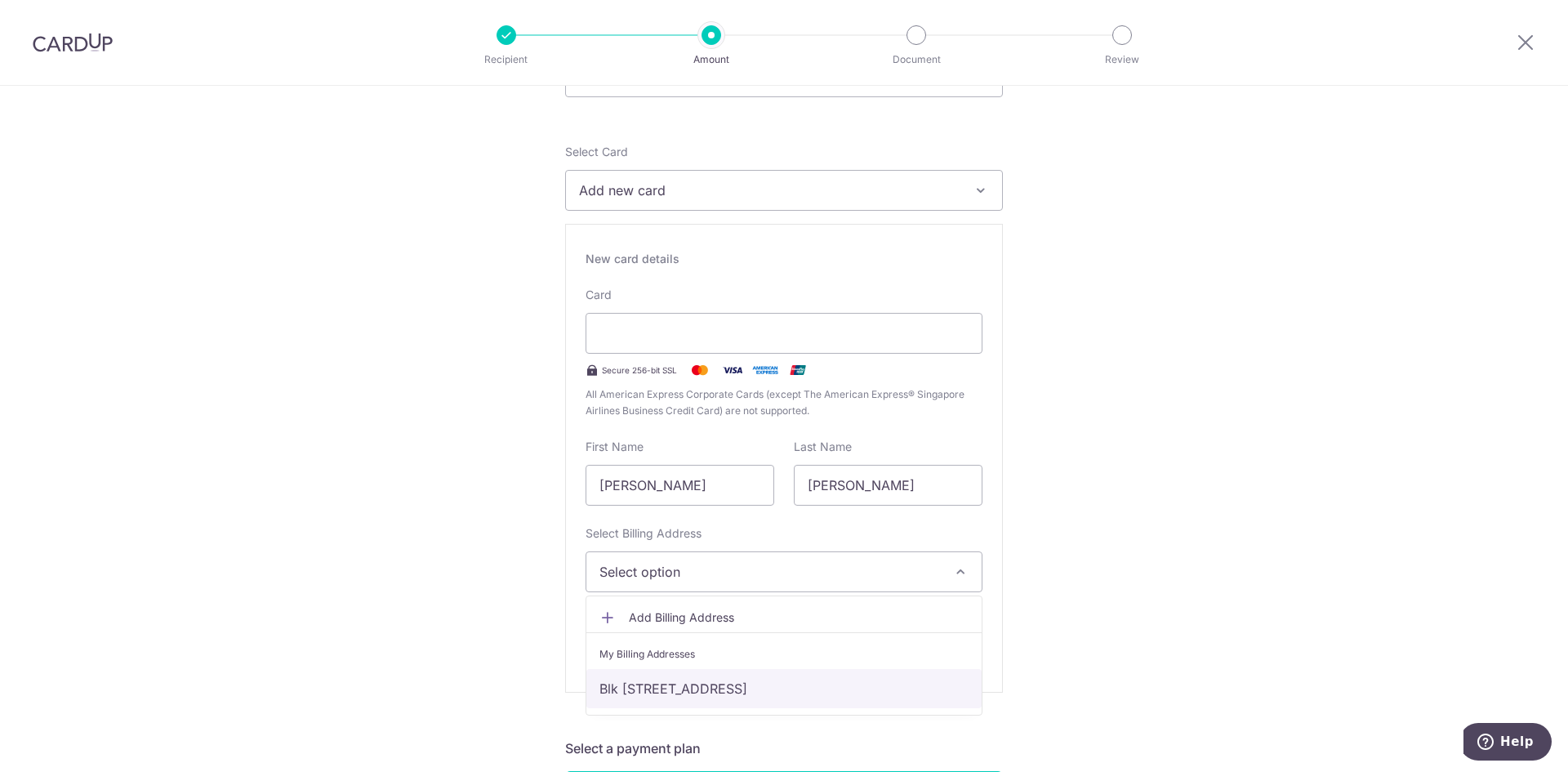
drag, startPoint x: 900, startPoint y: 699, endPoint x: 998, endPoint y: 654, distance: 107.8
click at [900, 699] on link "Blk [STREET_ADDRESS]" at bounding box center [784, 689] width 395 height 39
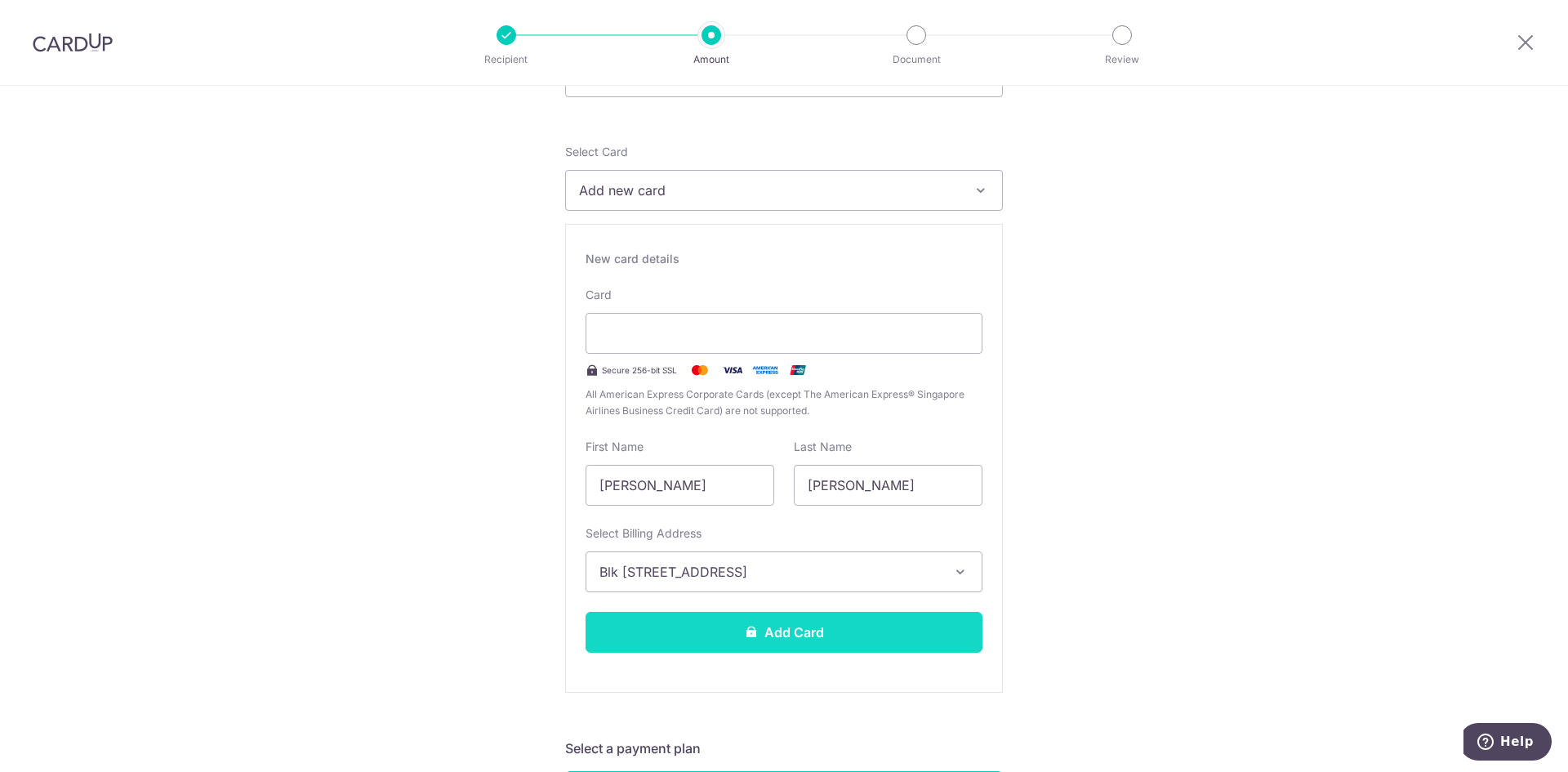
click at [798, 628] on button "Add Card" at bounding box center [784, 633] width 397 height 41
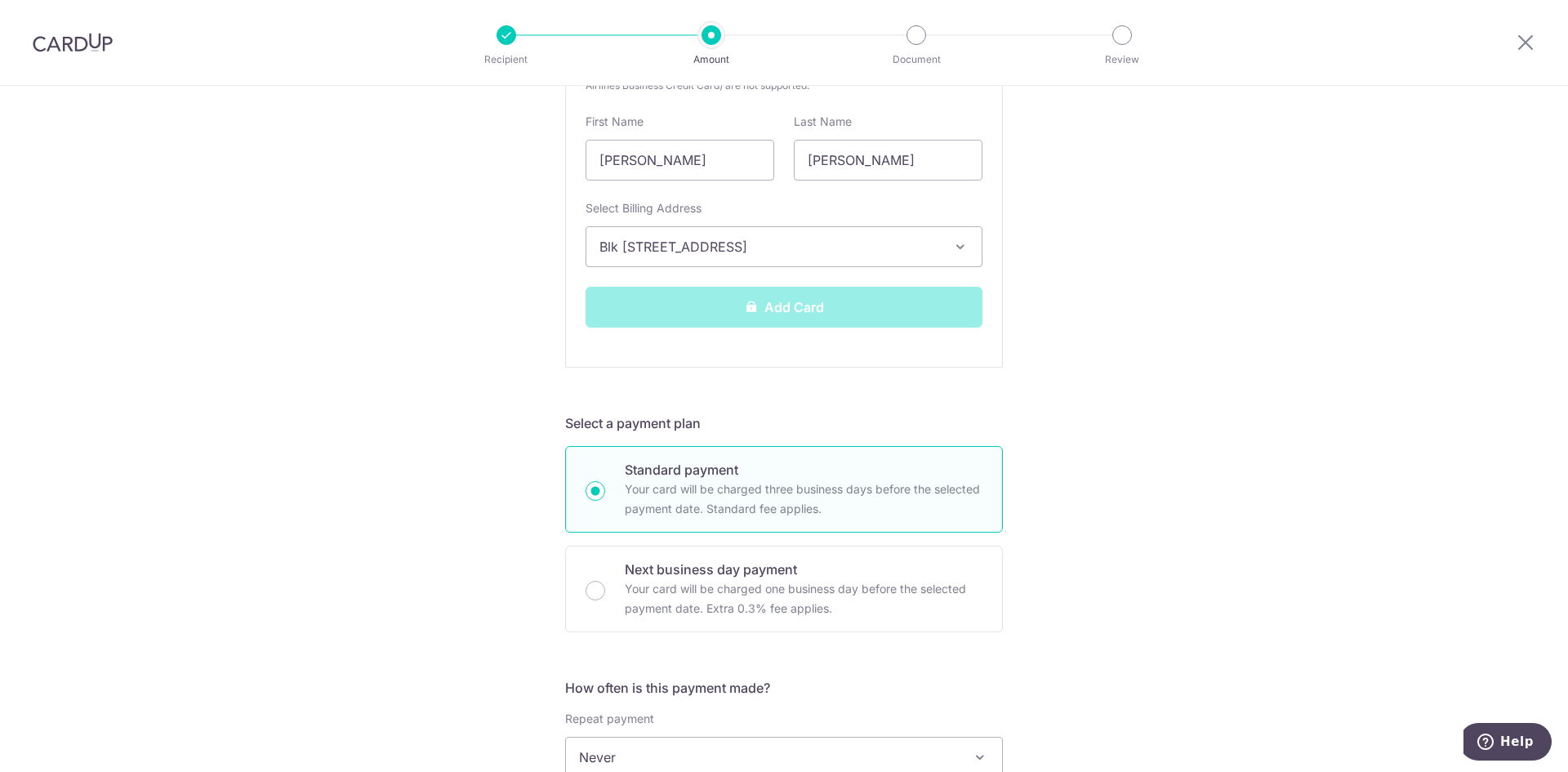
scroll to position [490, 0]
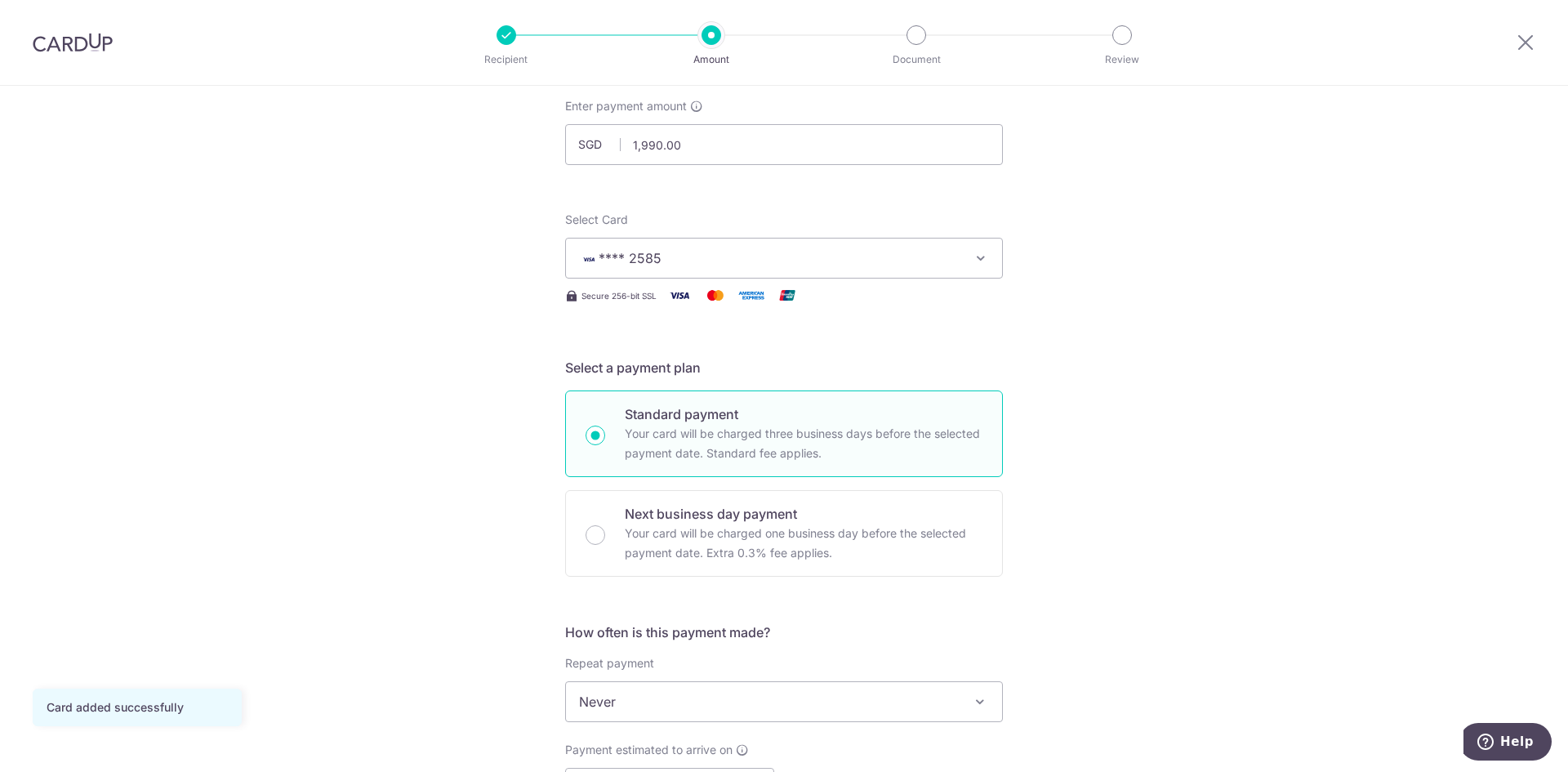
scroll to position [164, 0]
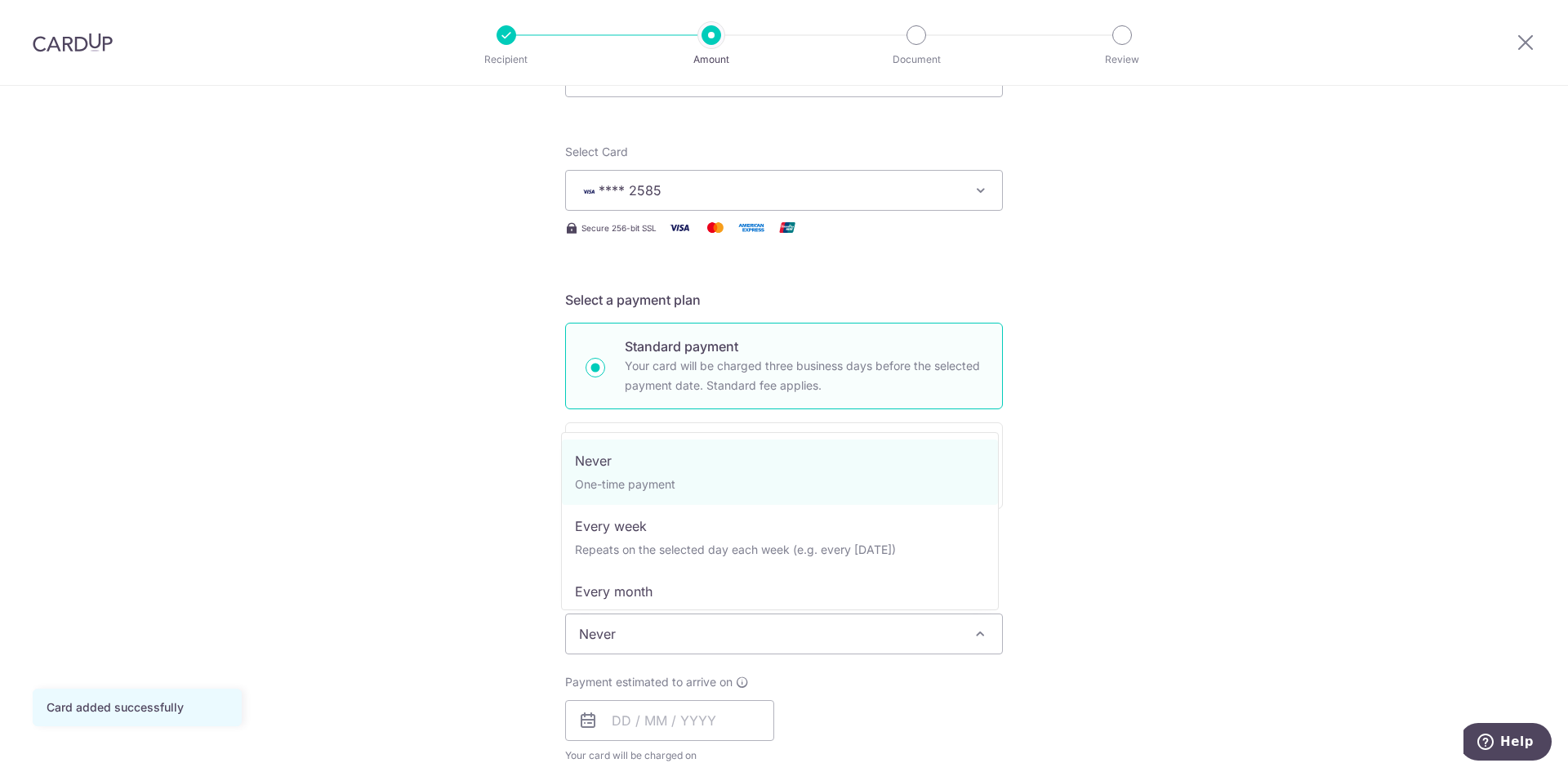
click at [743, 635] on span "Never" at bounding box center [784, 634] width 436 height 39
click at [731, 615] on span "Never" at bounding box center [784, 634] width 436 height 39
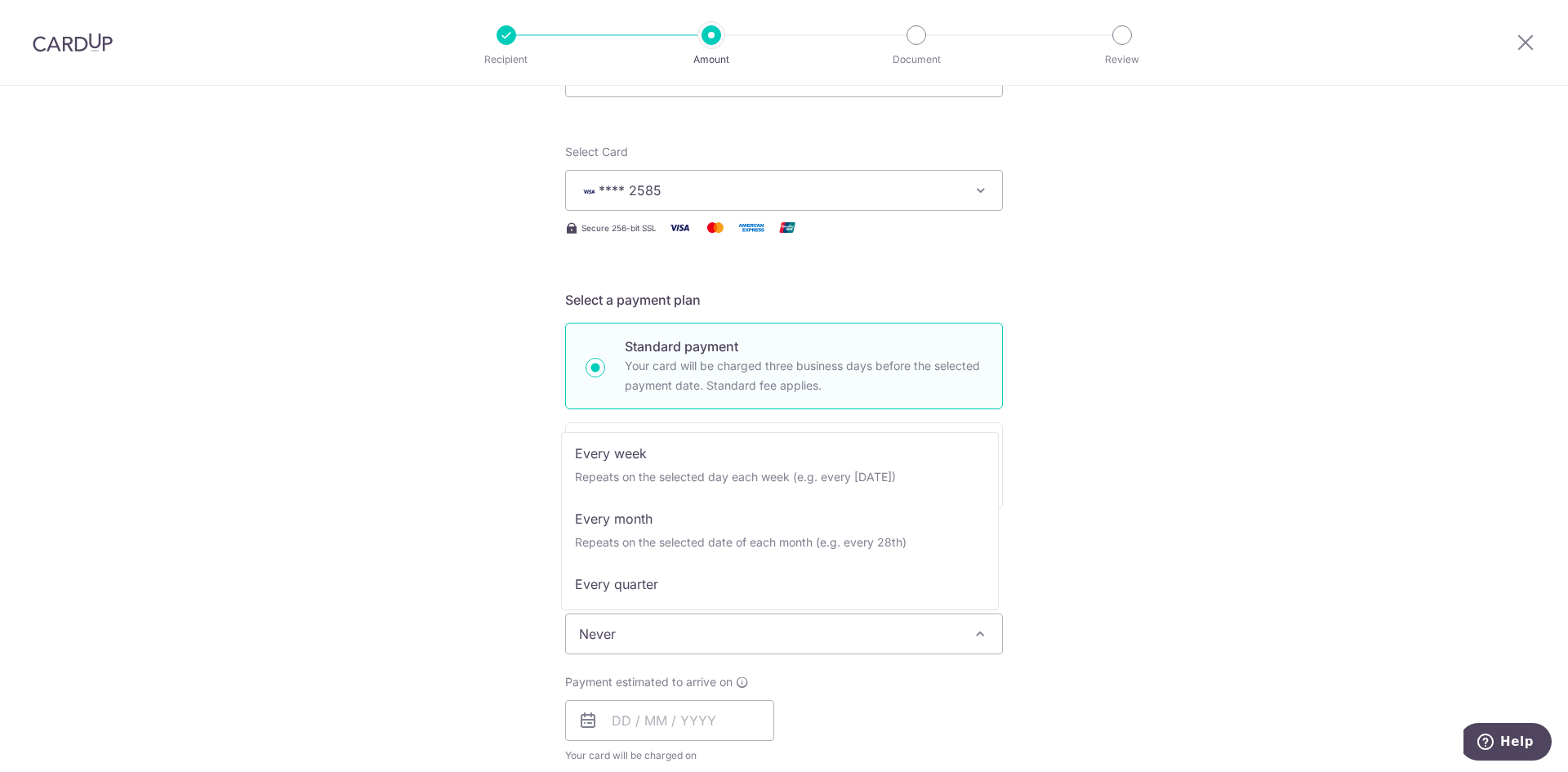
scroll to position [0, 0]
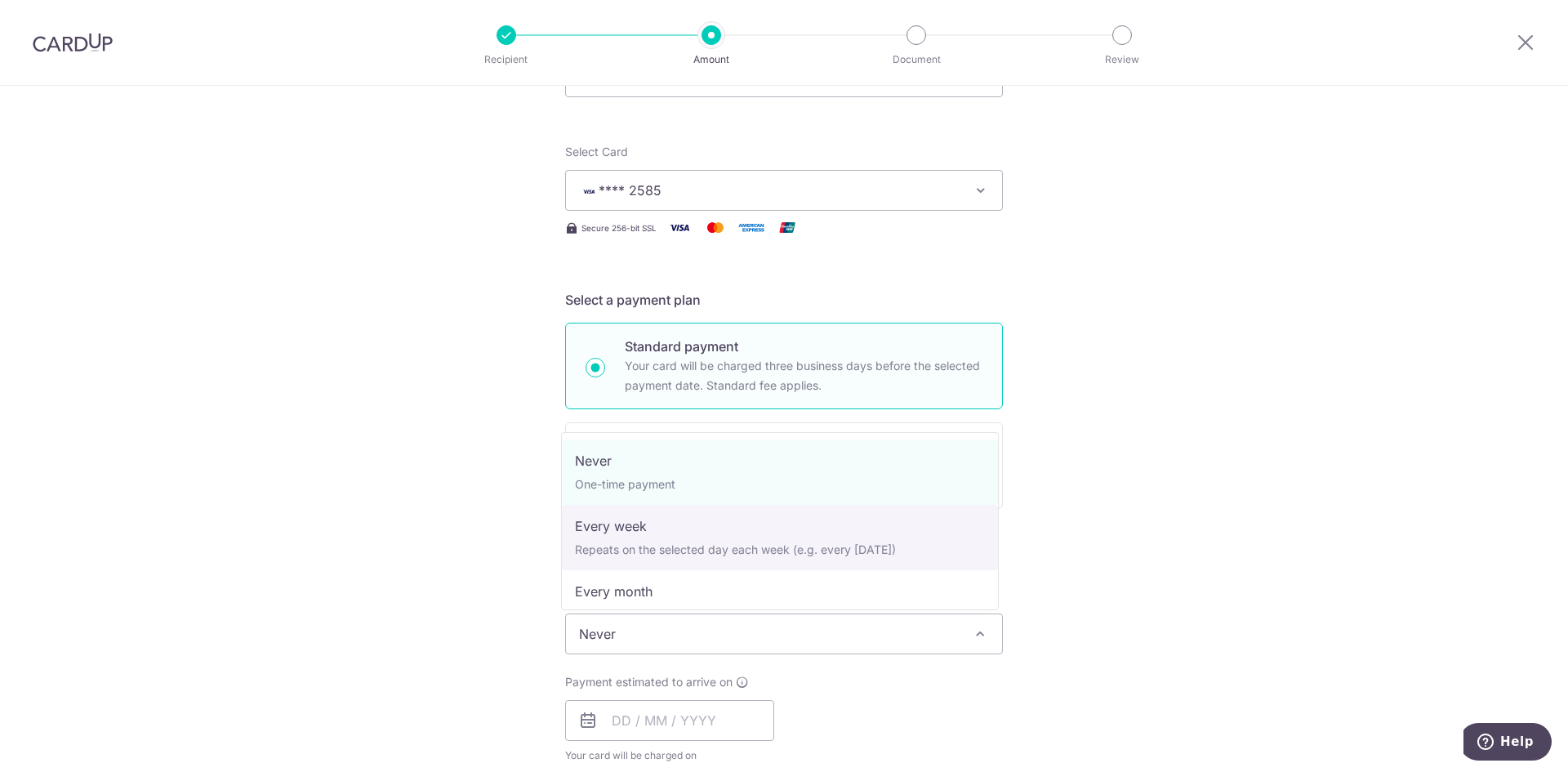
click at [1211, 509] on div "Tell us more about your payment Enter payment amount SGD 1,990.00 1990.00 Card …" at bounding box center [784, 661] width 1568 height 1478
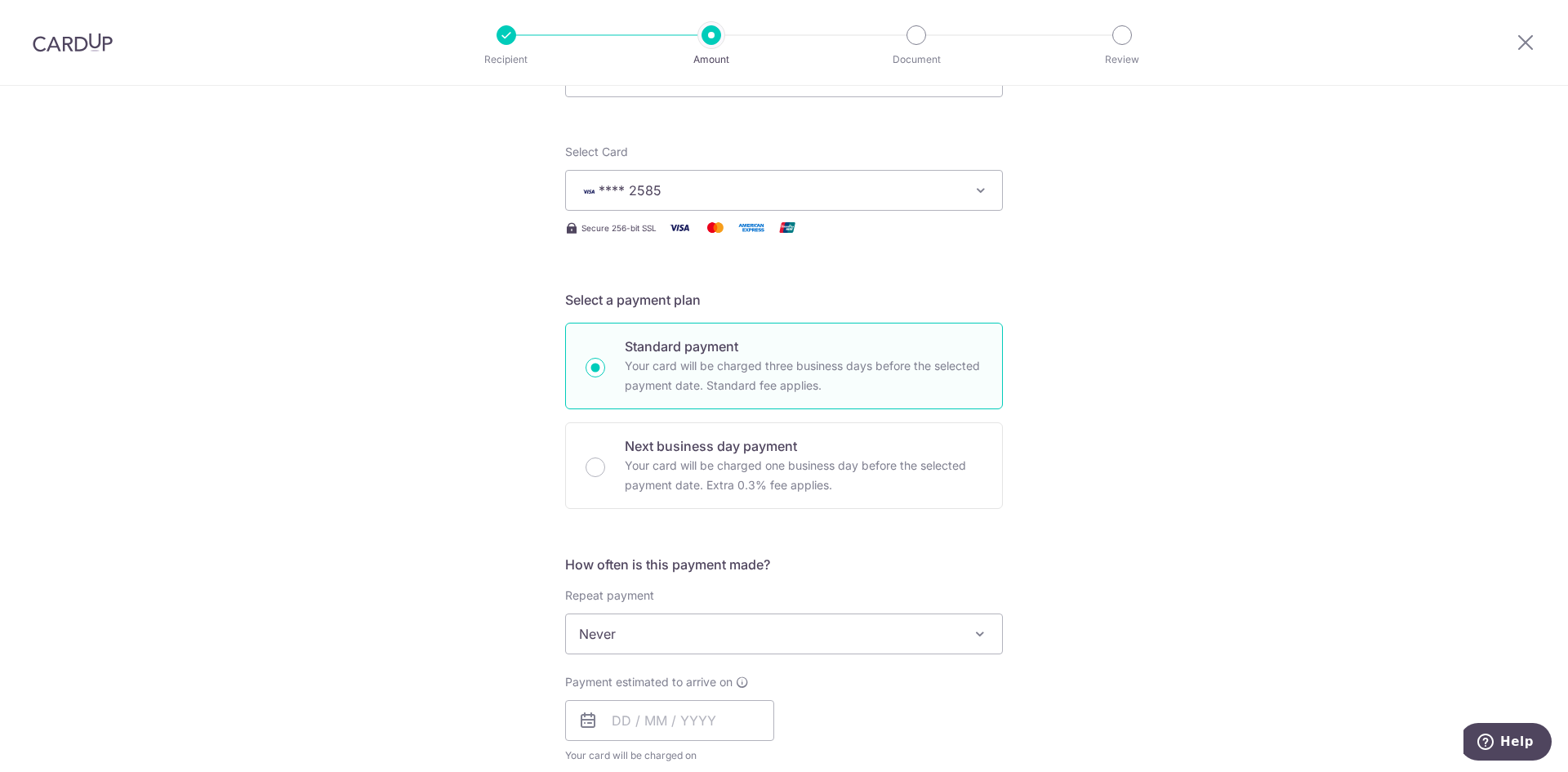
scroll to position [245, 0]
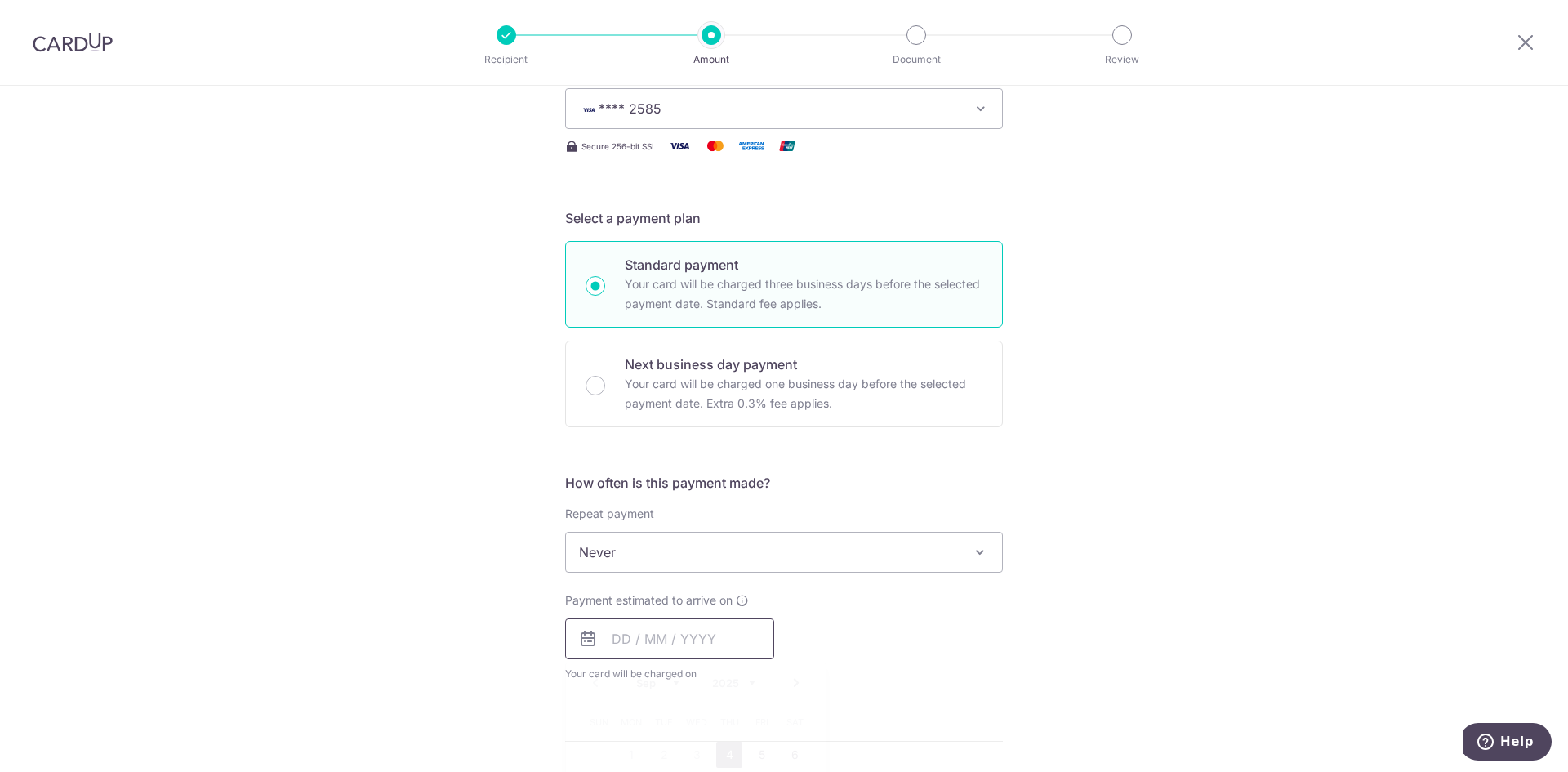
click at [673, 633] on input "text" at bounding box center [670, 639] width 209 height 41
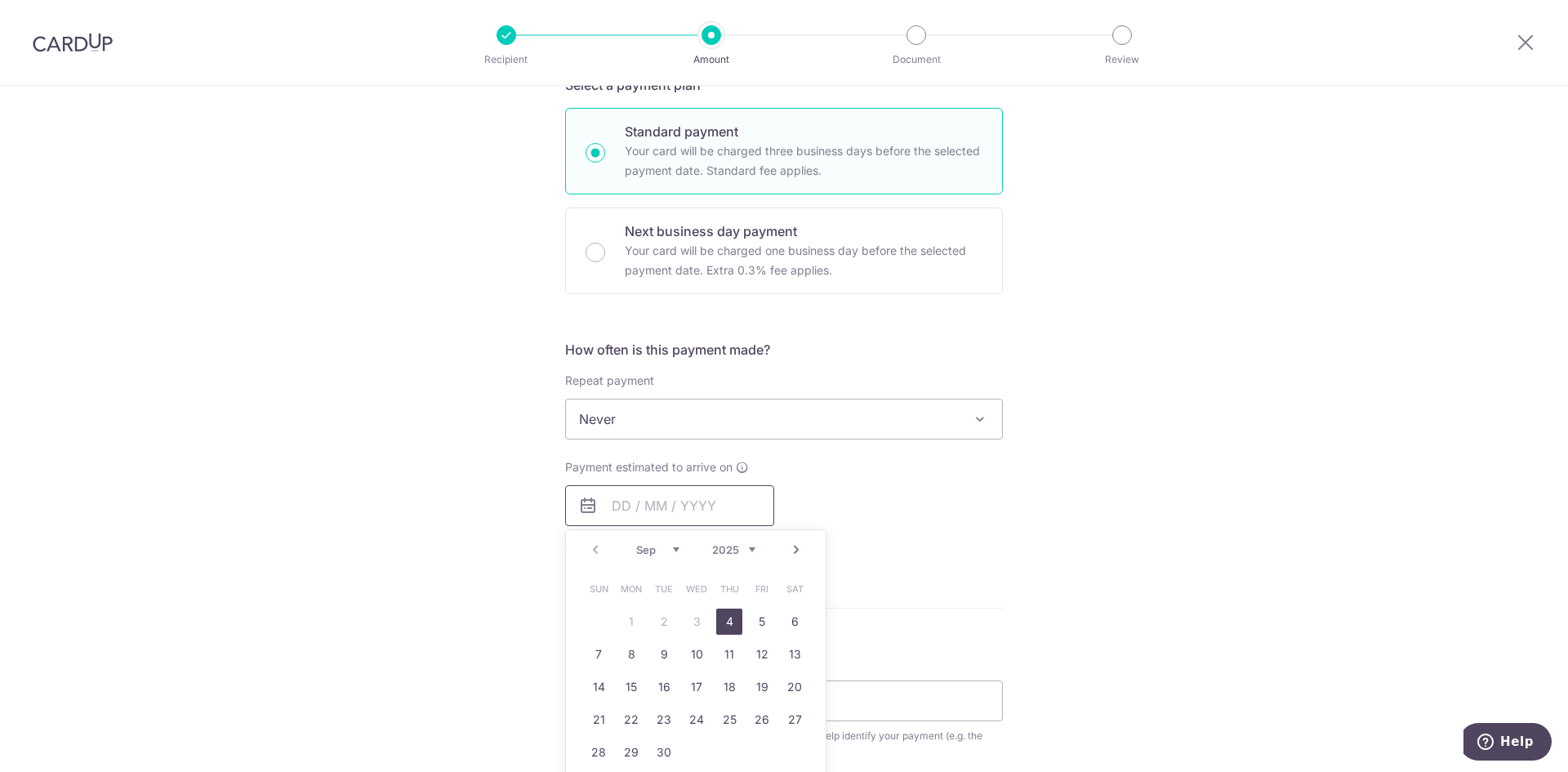
scroll to position [408, 0]
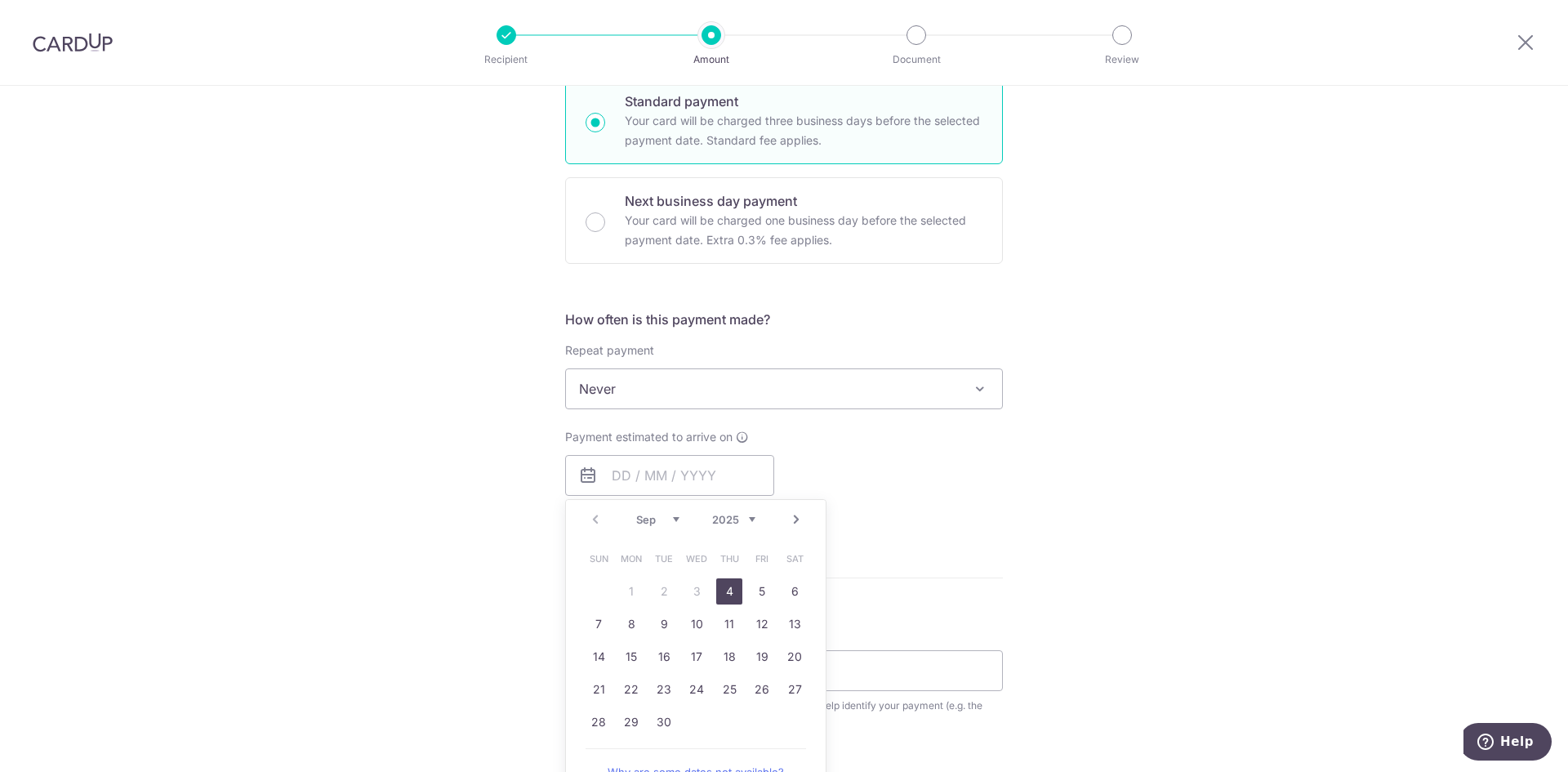
click at [733, 595] on link "4" at bounding box center [730, 592] width 26 height 26
type input "[DATE]"
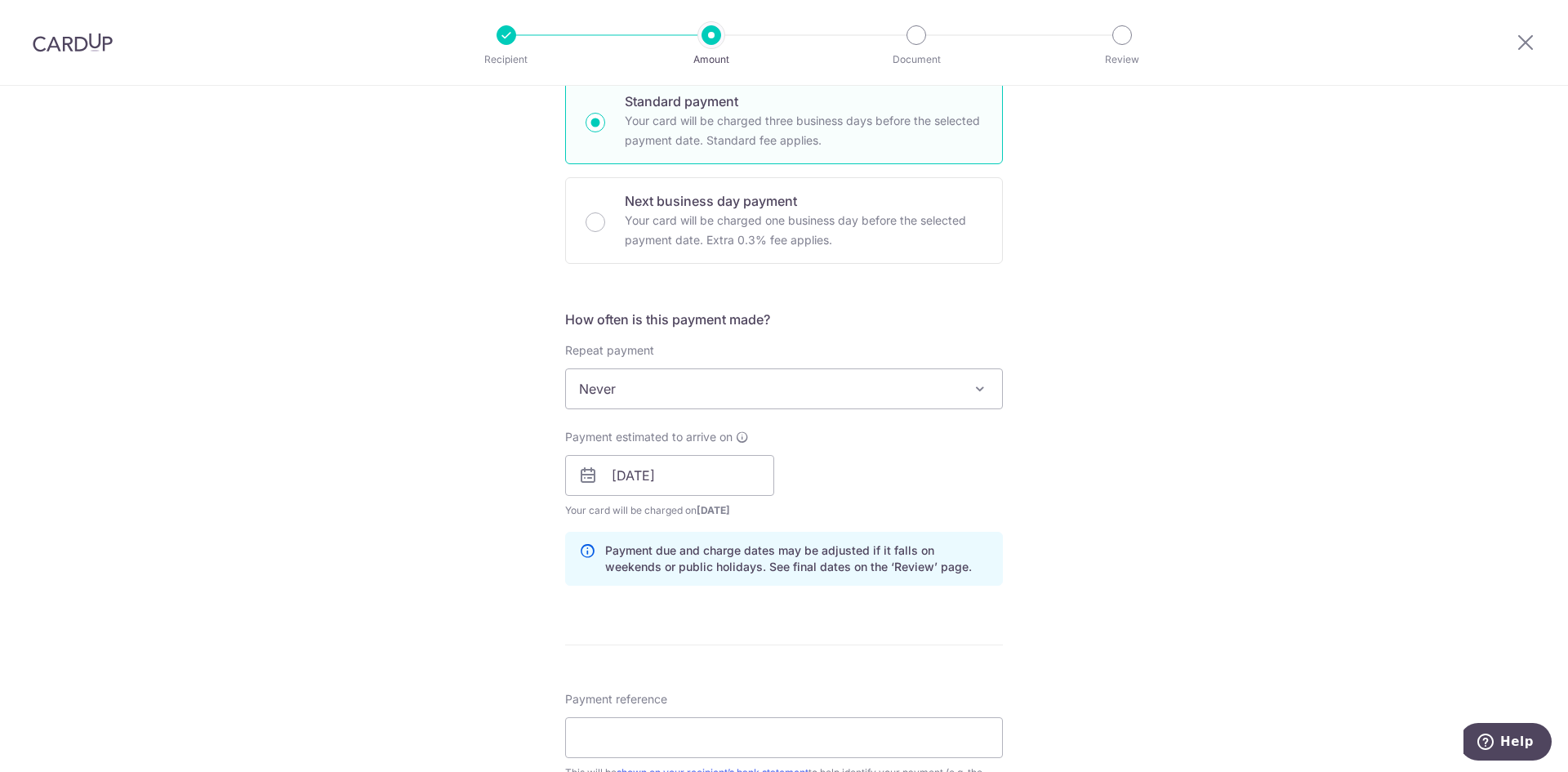
click at [1249, 529] on div "Tell us more about your payment Enter payment amount SGD 1,990.00 1990.00 Card …" at bounding box center [784, 450] width 1568 height 1545
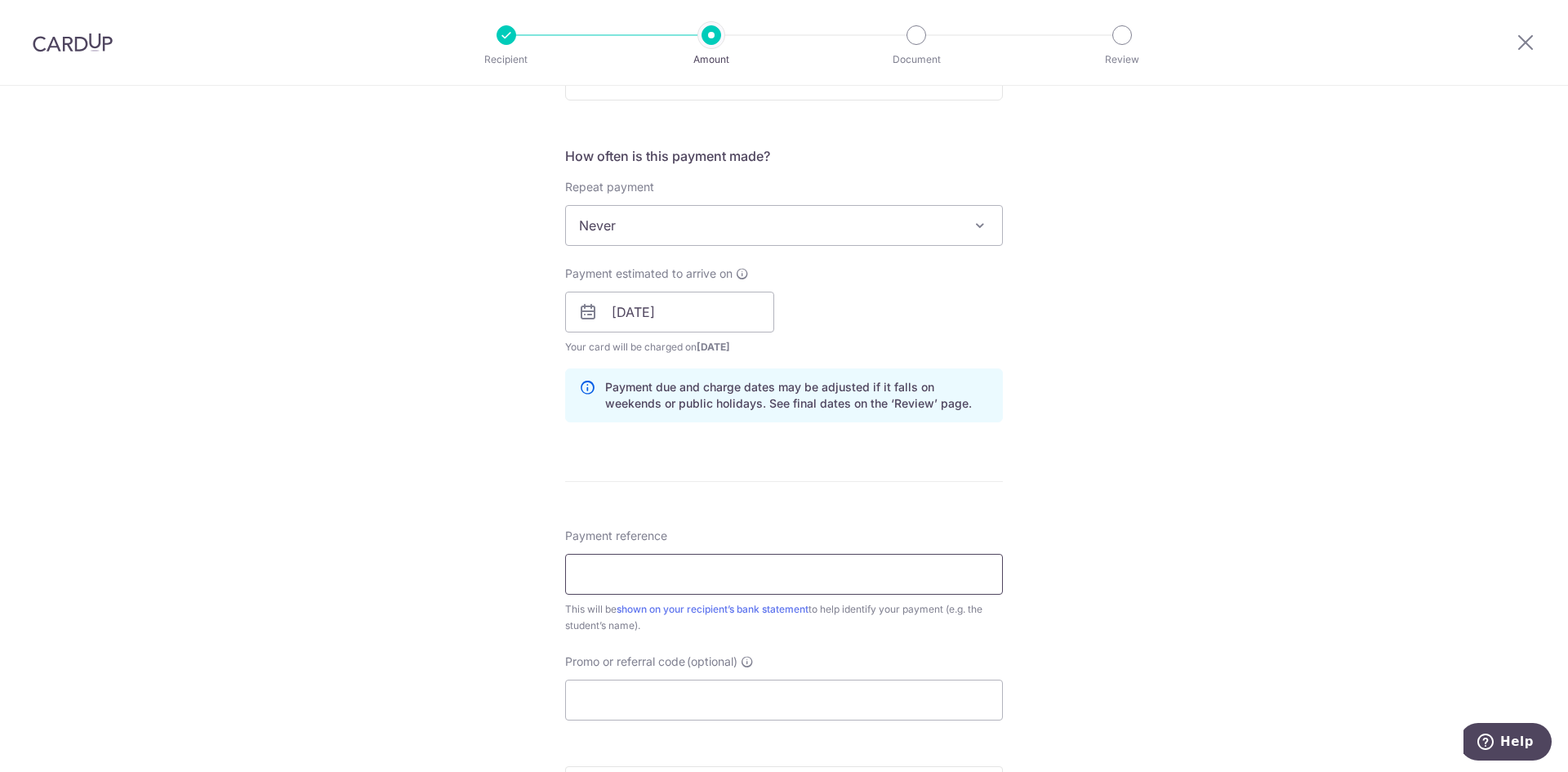
click at [640, 578] on input "Payment reference" at bounding box center [784, 575] width 438 height 41
type input "Abi_Brighton_HV_Deposit_20250829"
click at [1156, 632] on div "Tell us more about your payment Enter payment amount SGD 1,990.00 1990.00 Card …" at bounding box center [784, 286] width 1568 height 1545
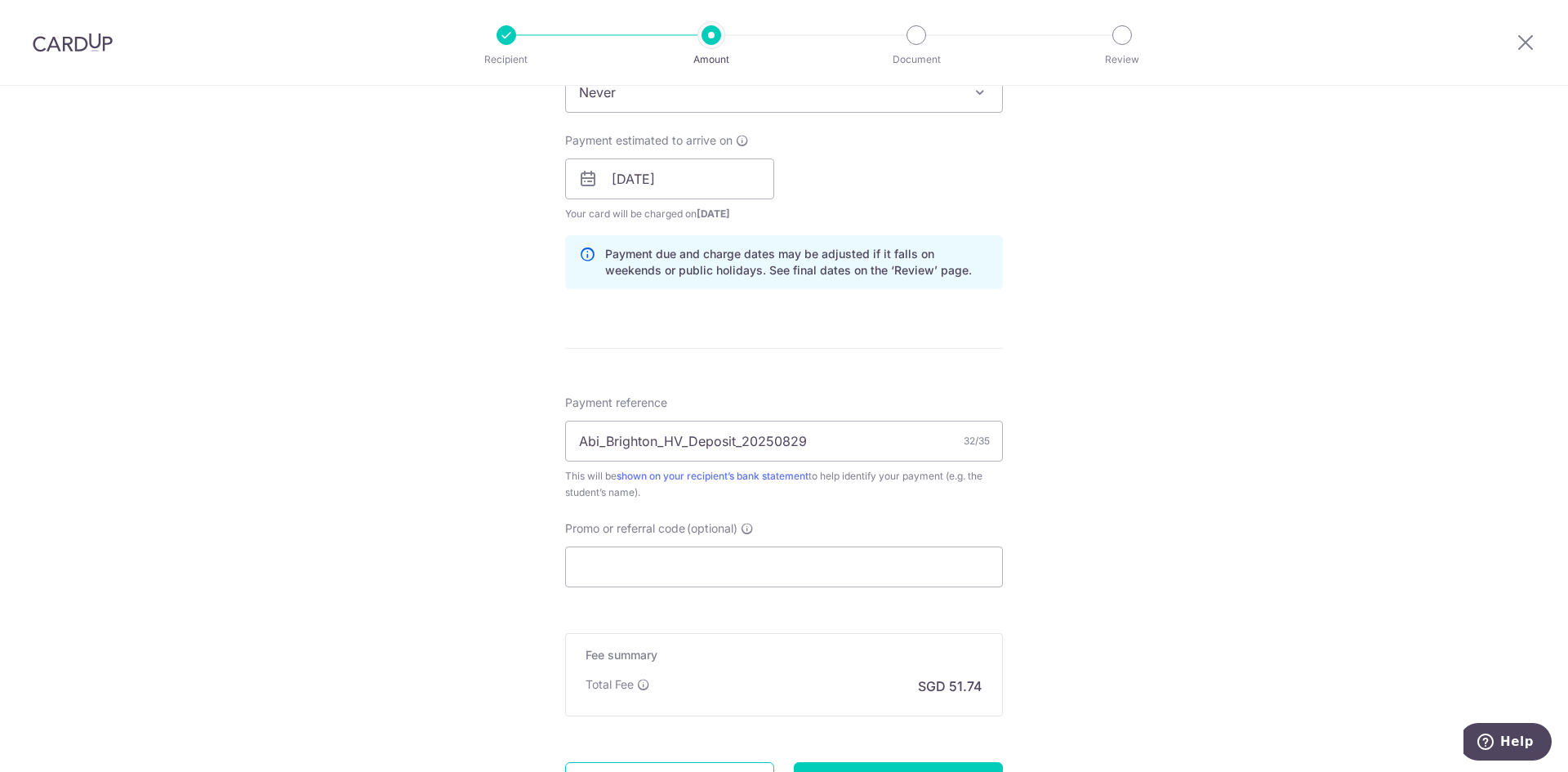
scroll to position [736, 0]
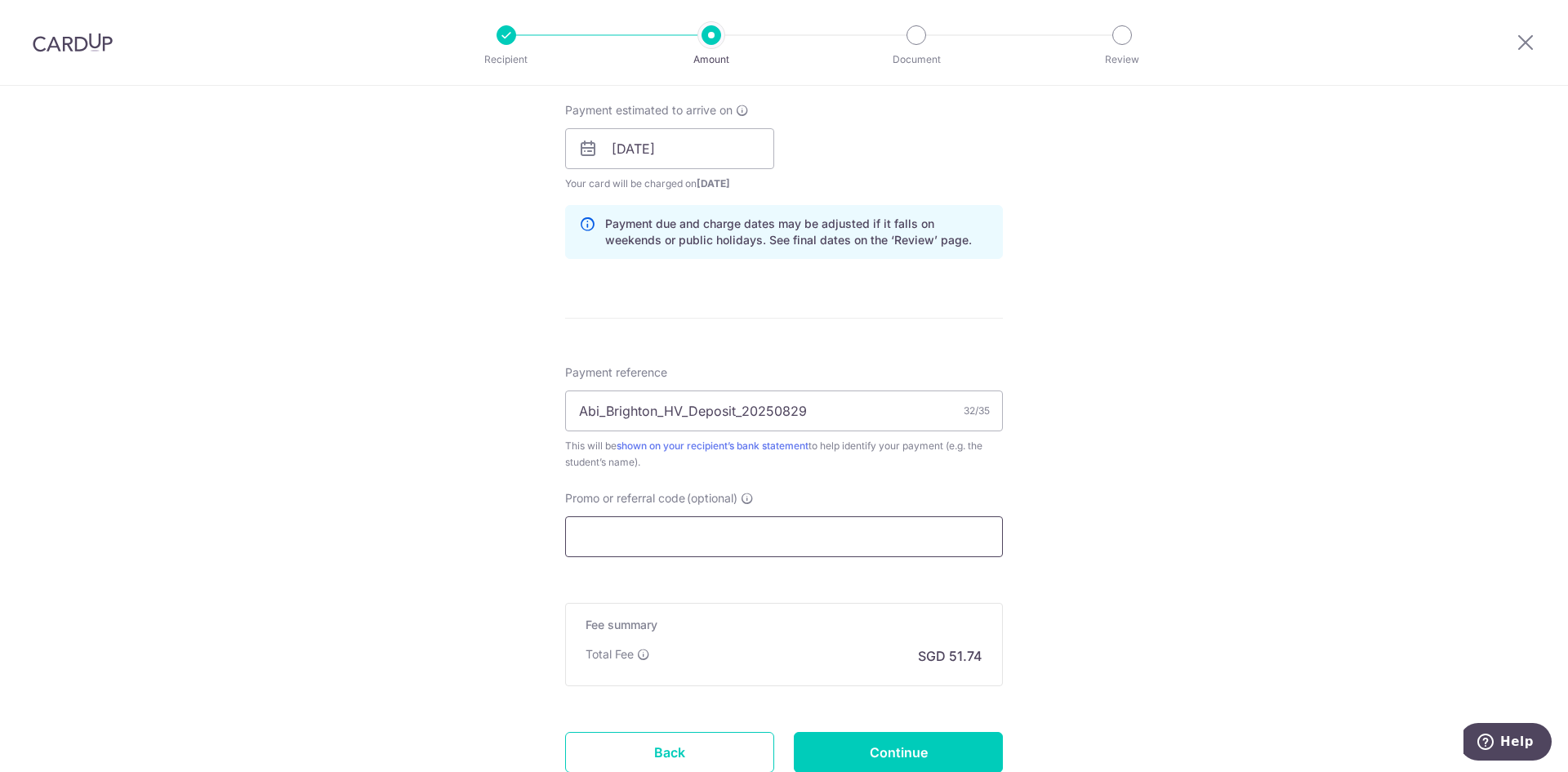
click at [639, 541] on input "Promo or referral code (optional)" at bounding box center [784, 536] width 438 height 41
paste input "SETHISFY"
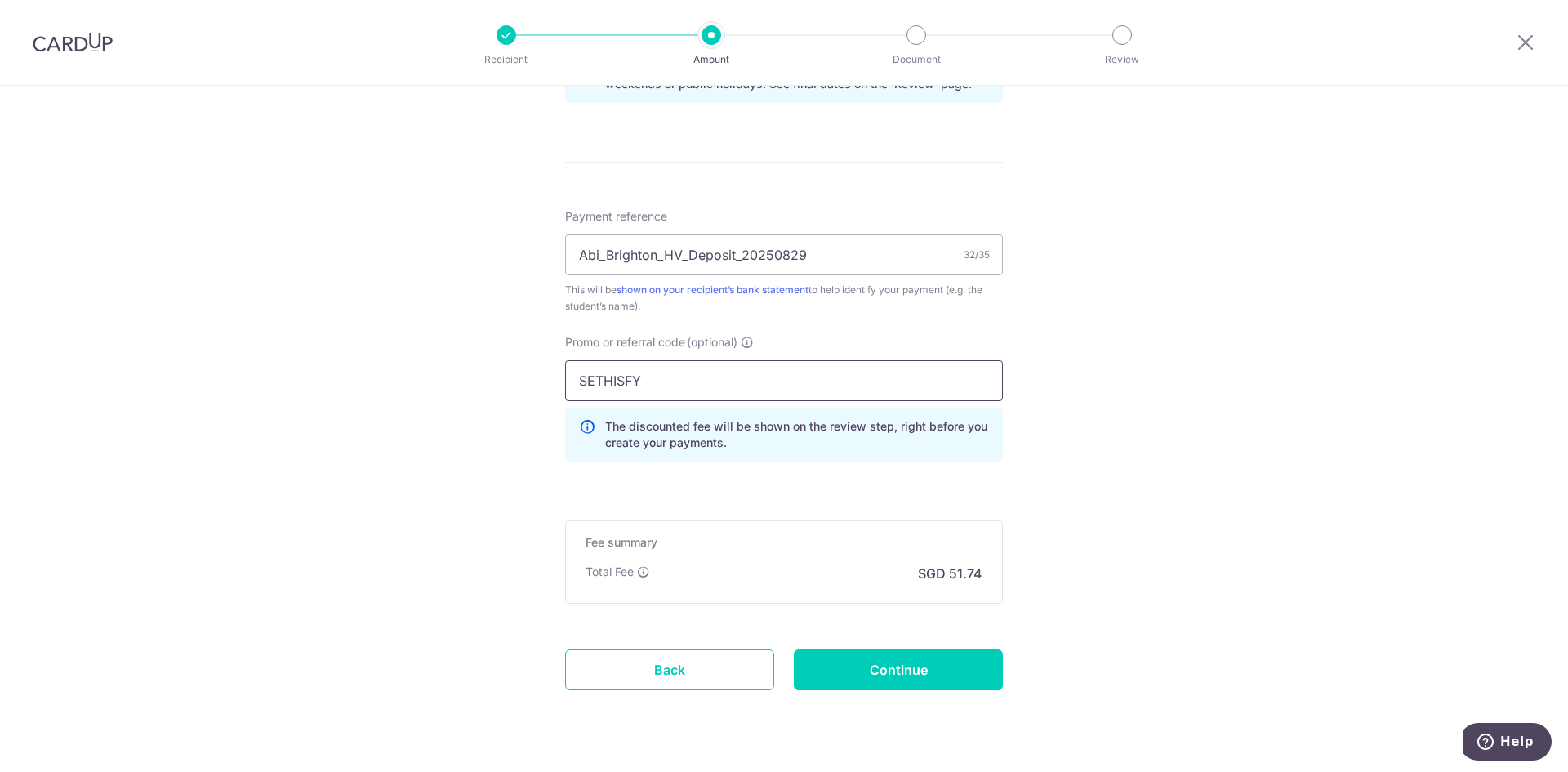
scroll to position [898, 0]
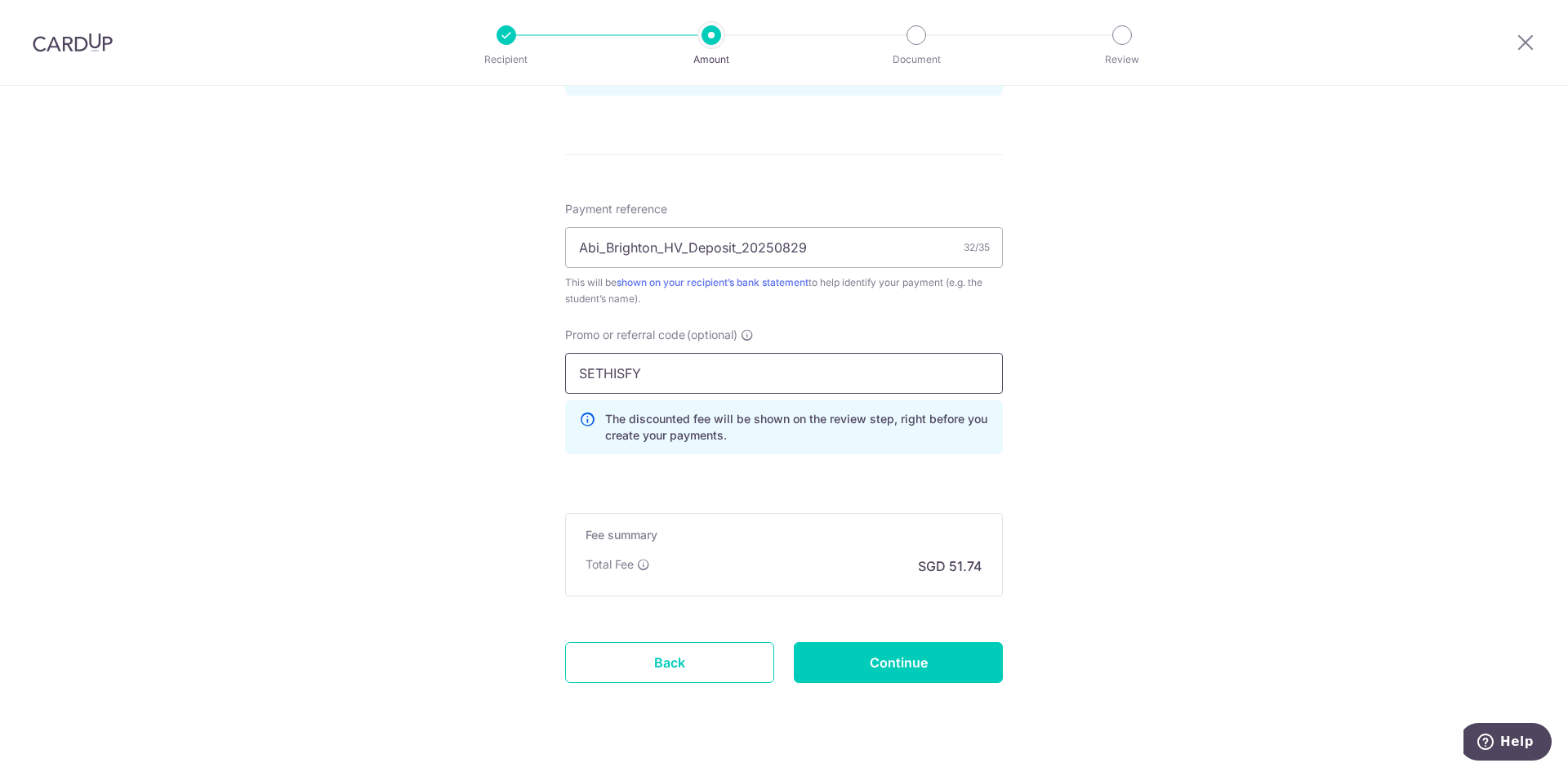
type input "SETHISFY"
click at [872, 383] on input "SETHISFY" at bounding box center [784, 374] width 438 height 41
click at [931, 670] on input "Continue" at bounding box center [899, 663] width 209 height 41
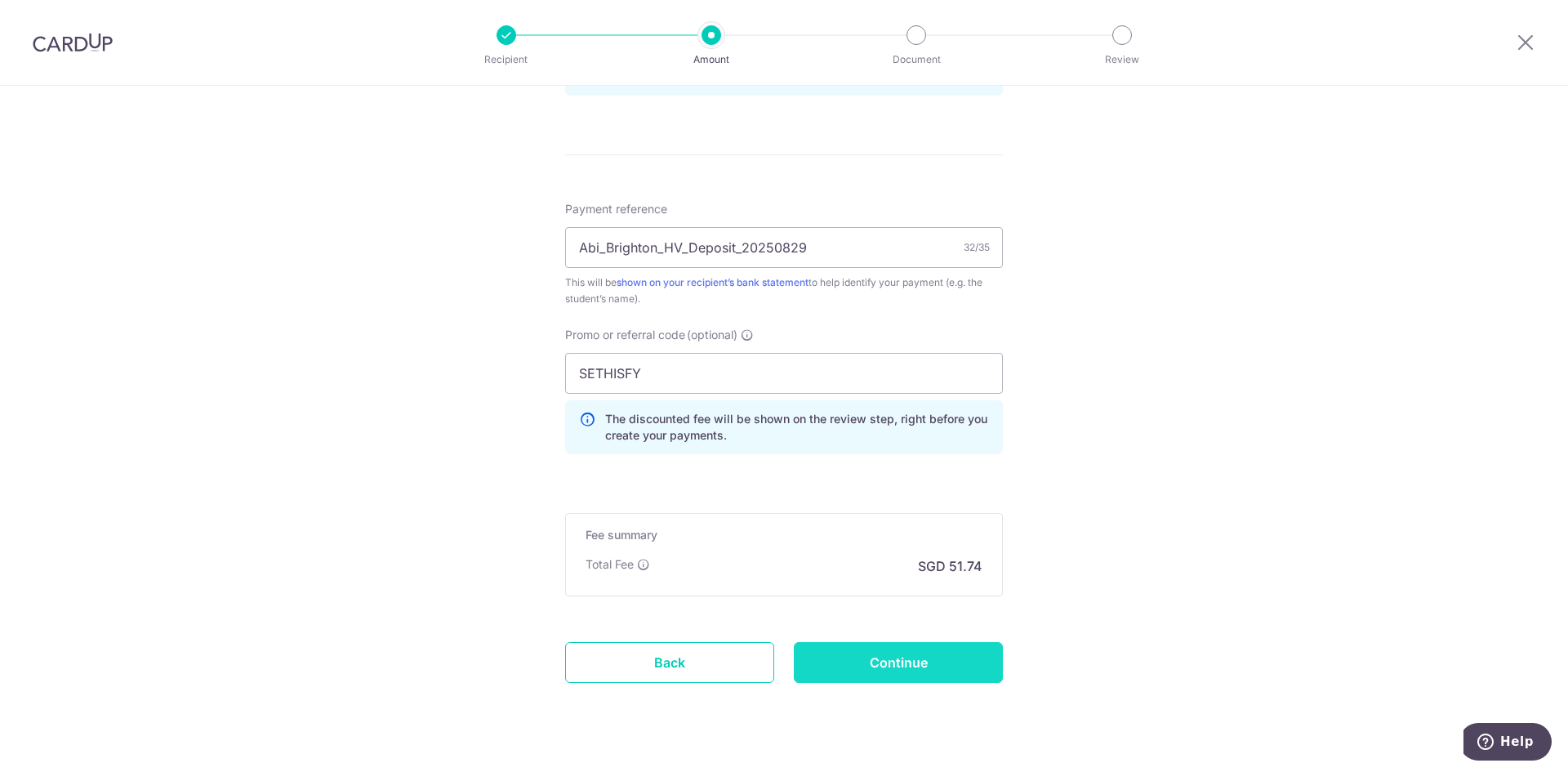
type input "Create Schedule"
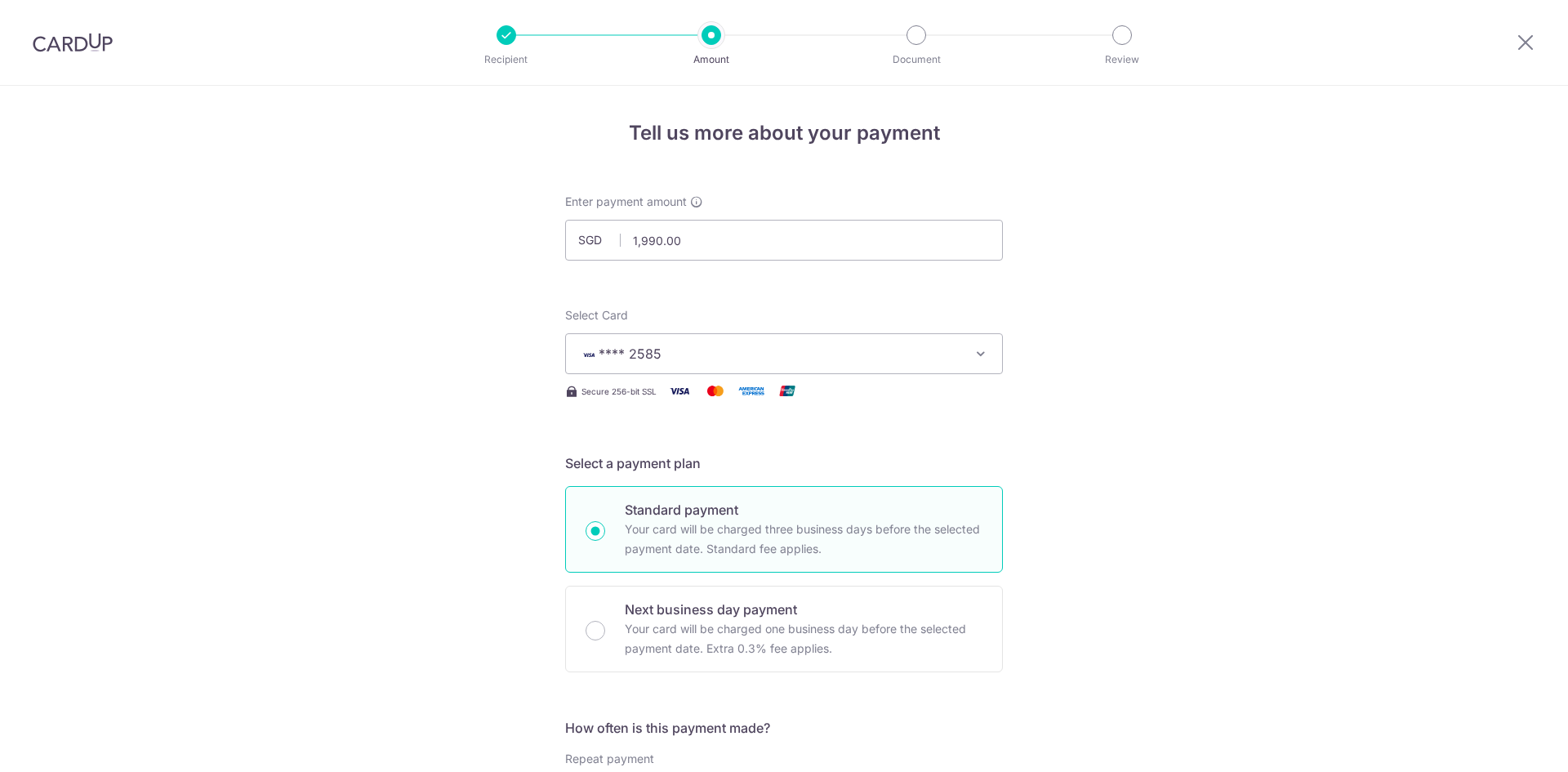
scroll to position [978, 0]
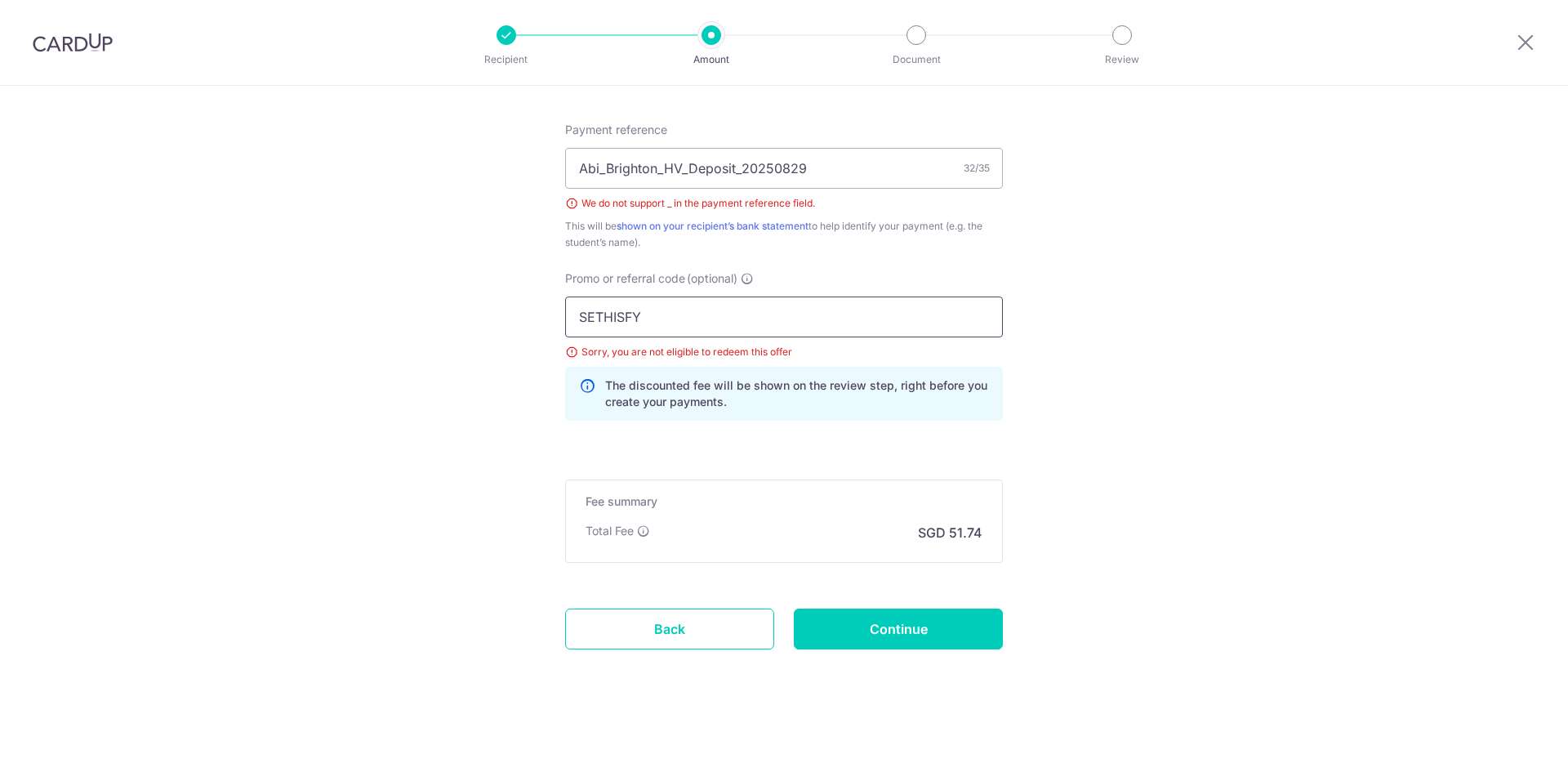
drag, startPoint x: 772, startPoint y: 322, endPoint x: 282, endPoint y: 322, distance: 490.0
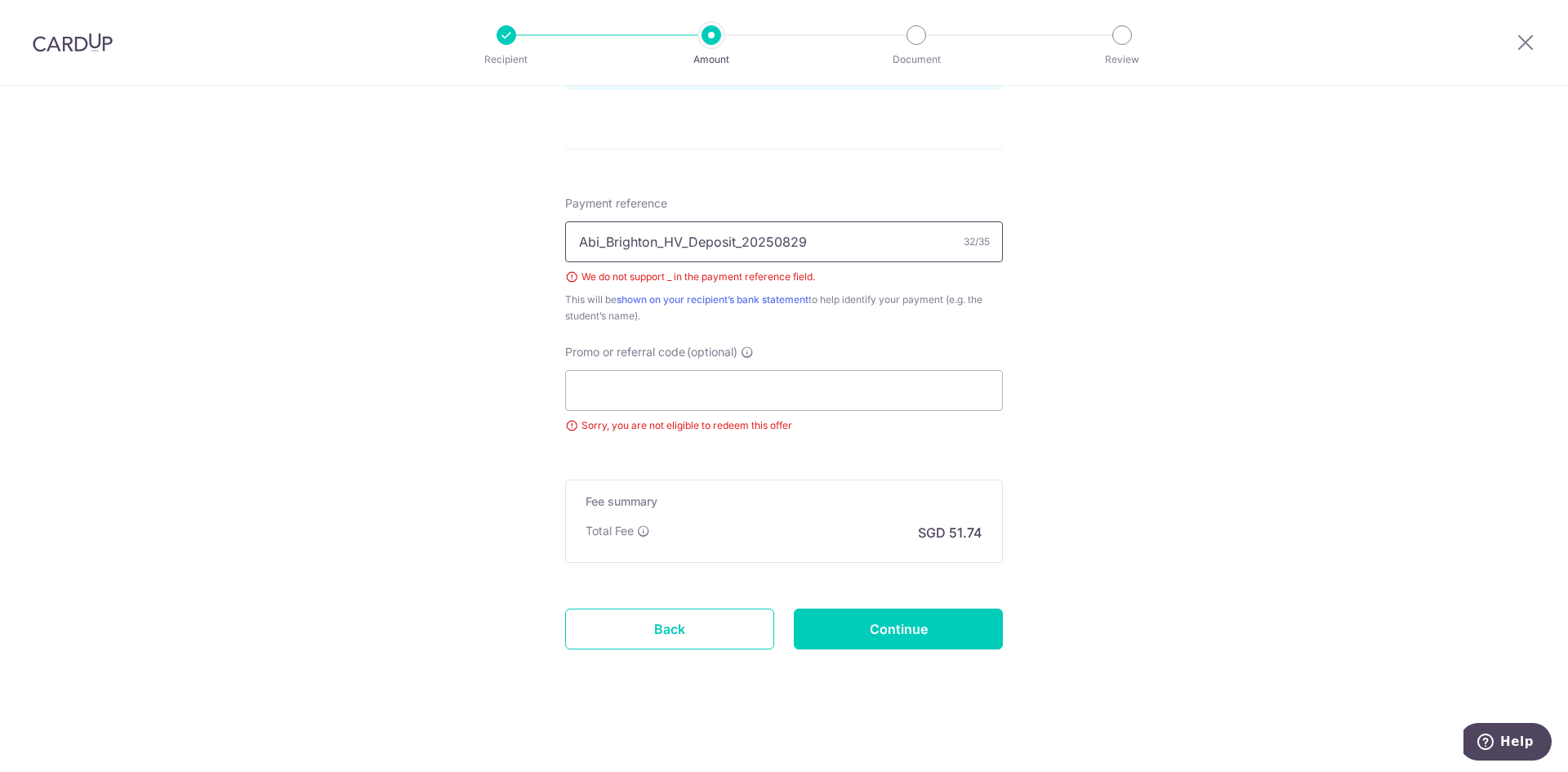
click at [663, 243] on input "Abi_Brighton_HV_Deposit_20250829" at bounding box center [784, 242] width 438 height 41
type input "Abi_Brighton HV Deposit 20250829"
click at [938, 631] on input "Continue" at bounding box center [899, 629] width 209 height 41
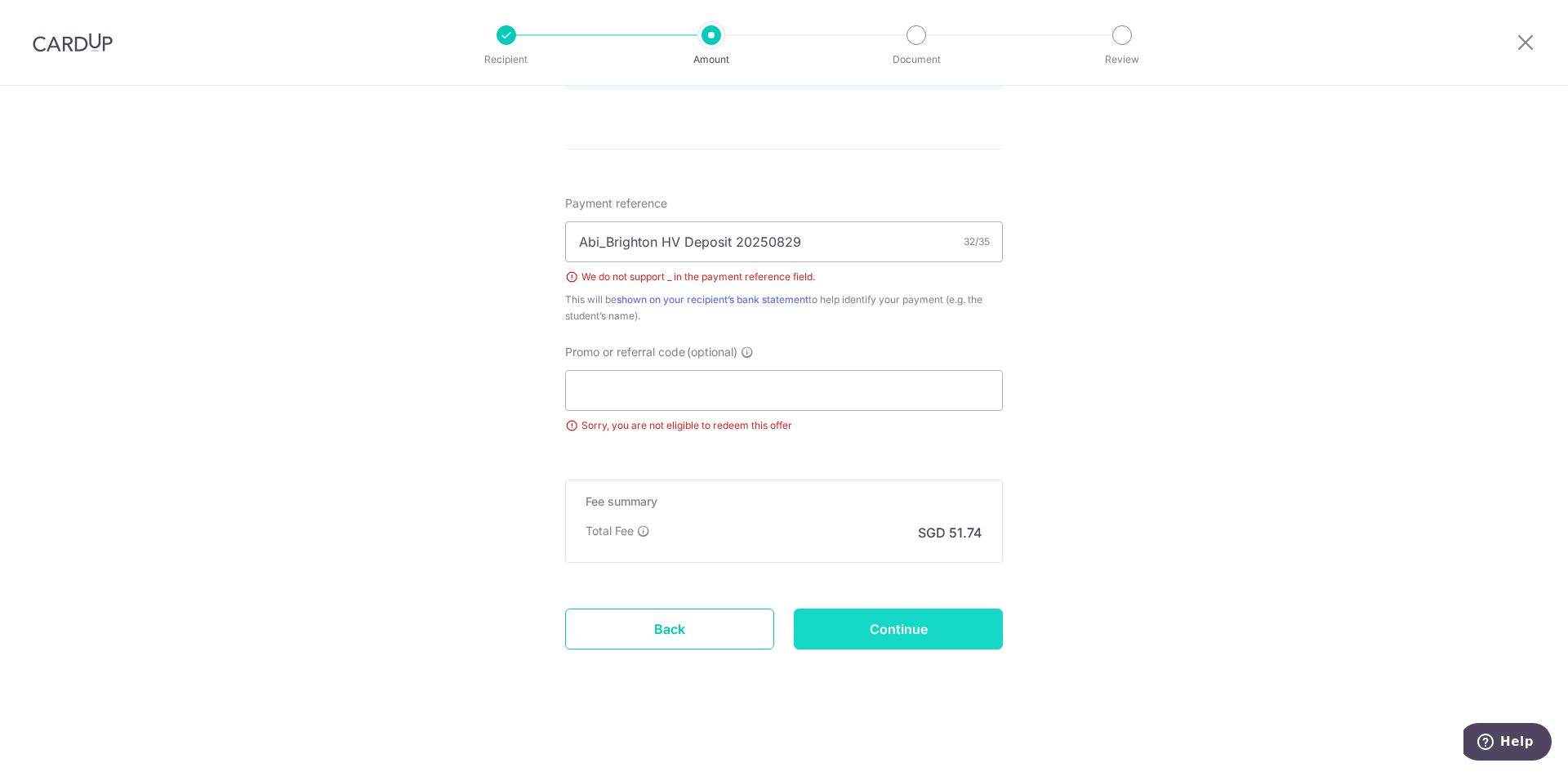
type input "Create Schedule"
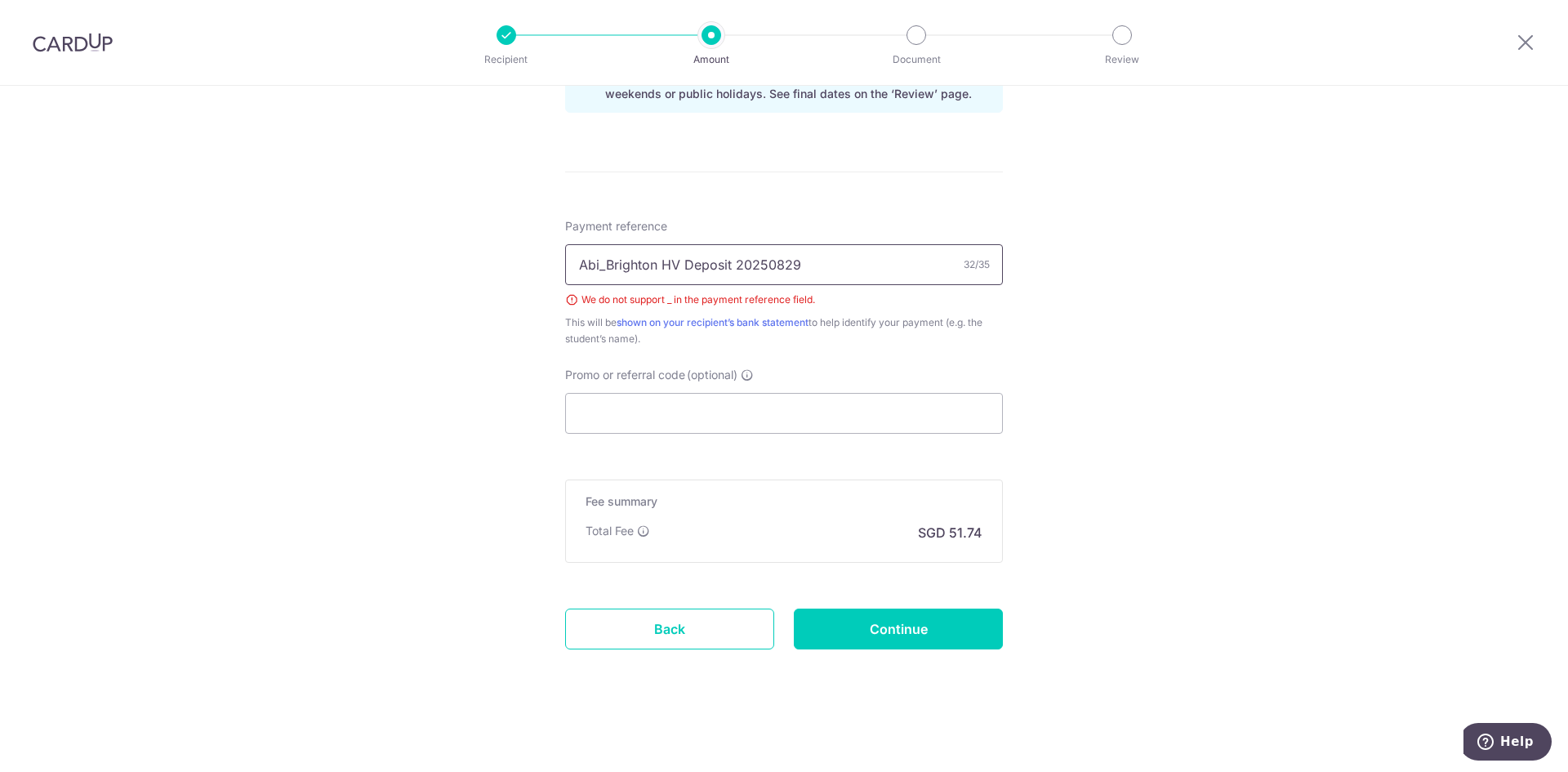
click at [720, 272] on input "Abi_Brighton HV Deposit 20250829" at bounding box center [784, 264] width 438 height 41
click at [831, 265] on input "Abi_Brighton HV Deposit 20250829" at bounding box center [784, 264] width 438 height 41
click at [601, 268] on input "Abi_Brighton HV Deposit 20250829" at bounding box center [784, 264] width 438 height 41
type input "[PERSON_NAME] HV Deposit 20250829"
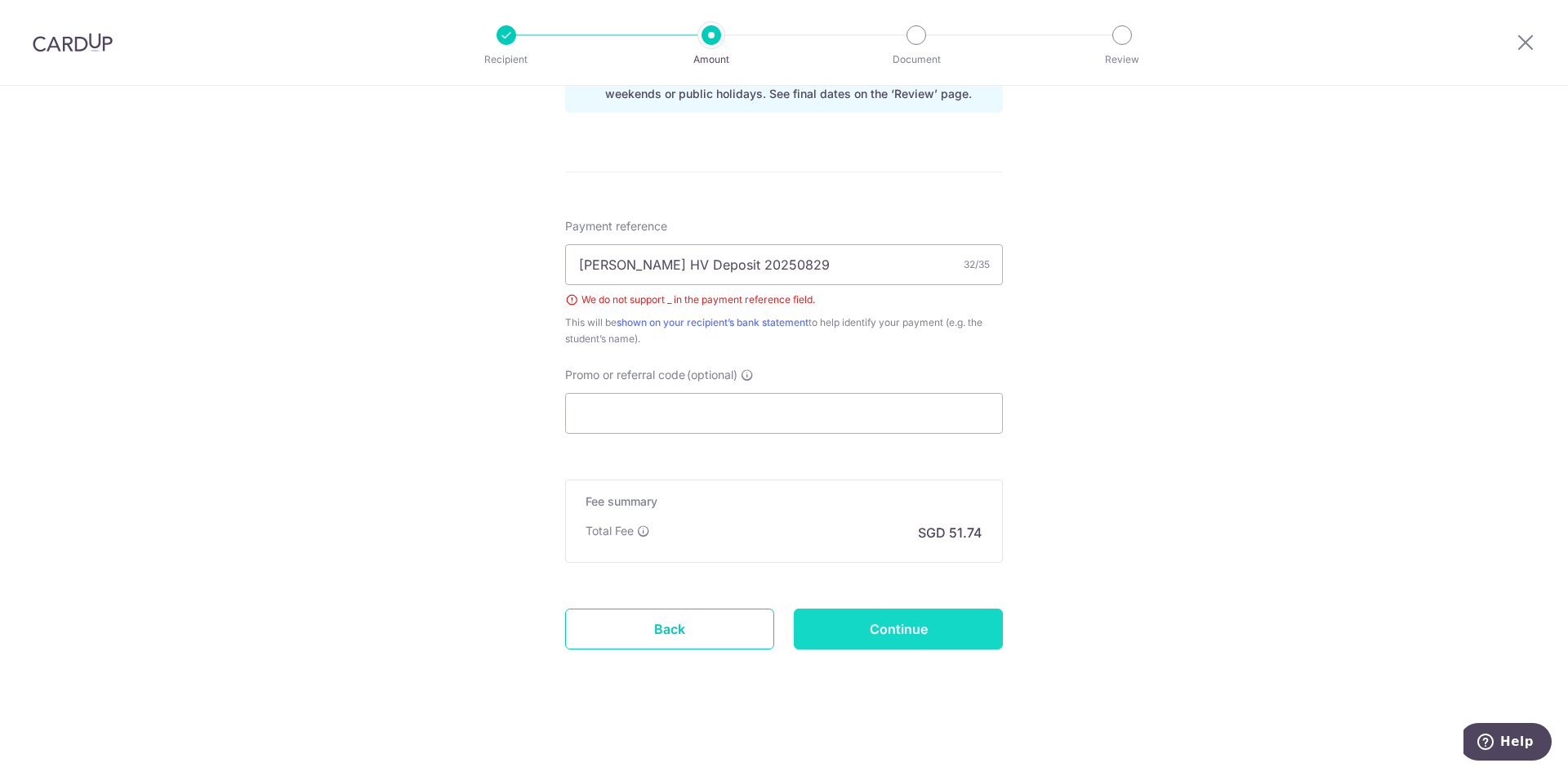
click at [877, 626] on input "Continue" at bounding box center [899, 629] width 209 height 41
type input "Create Schedule"
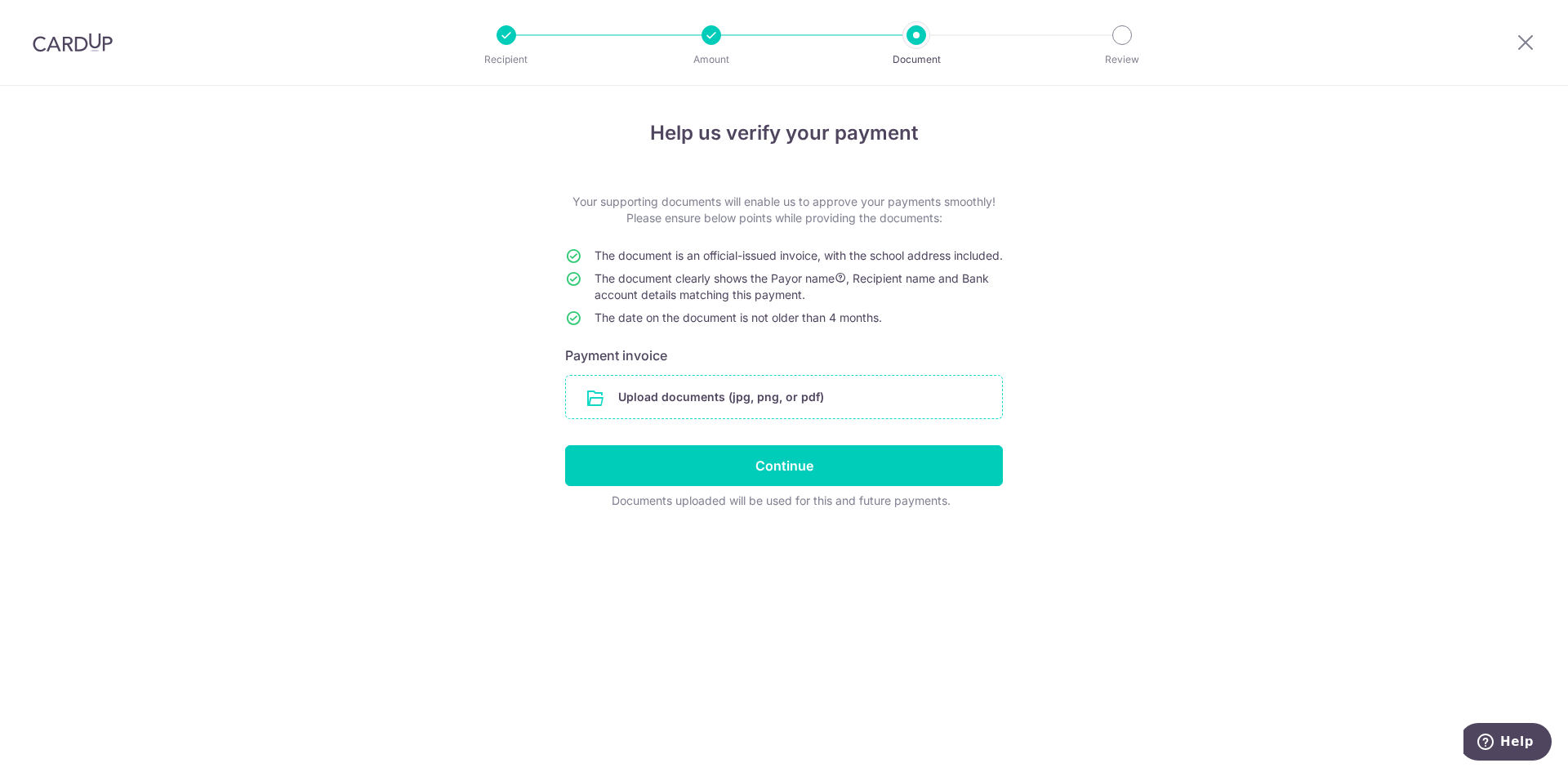
click at [788, 408] on input "file" at bounding box center [784, 396] width 436 height 42
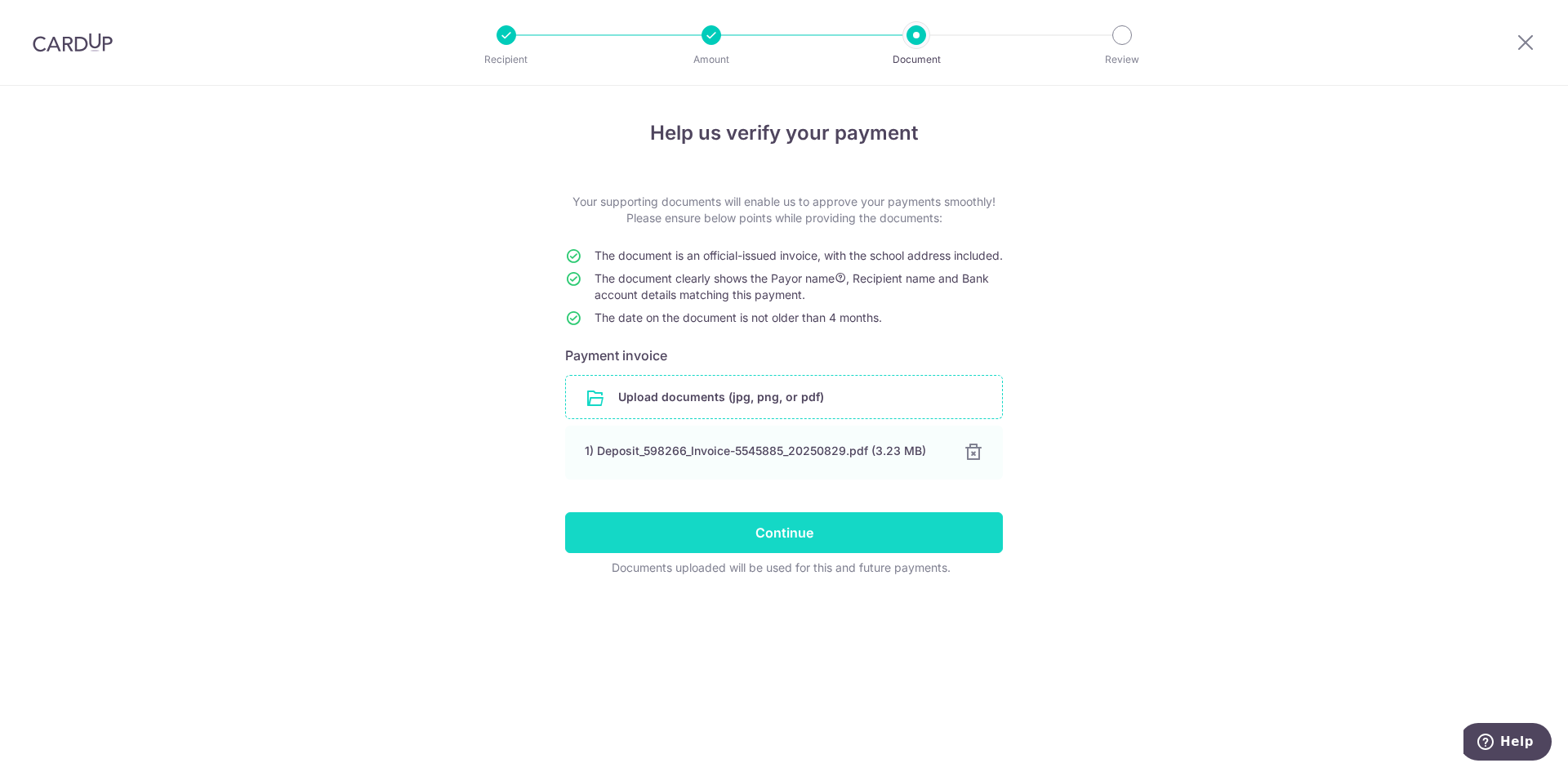
click at [798, 541] on input "Continue" at bounding box center [784, 533] width 438 height 41
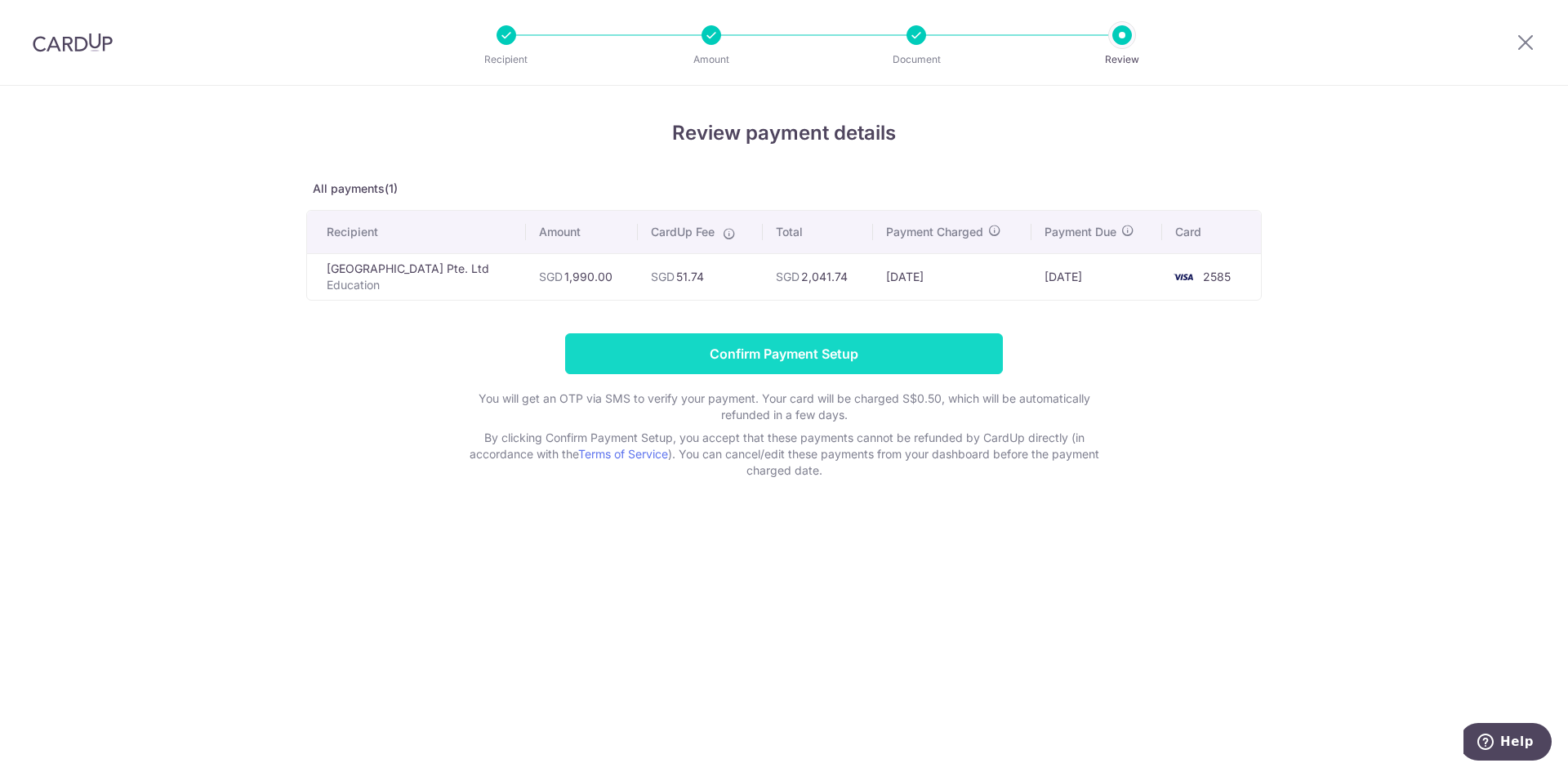
click at [806, 347] on input "Confirm Payment Setup" at bounding box center [784, 354] width 438 height 41
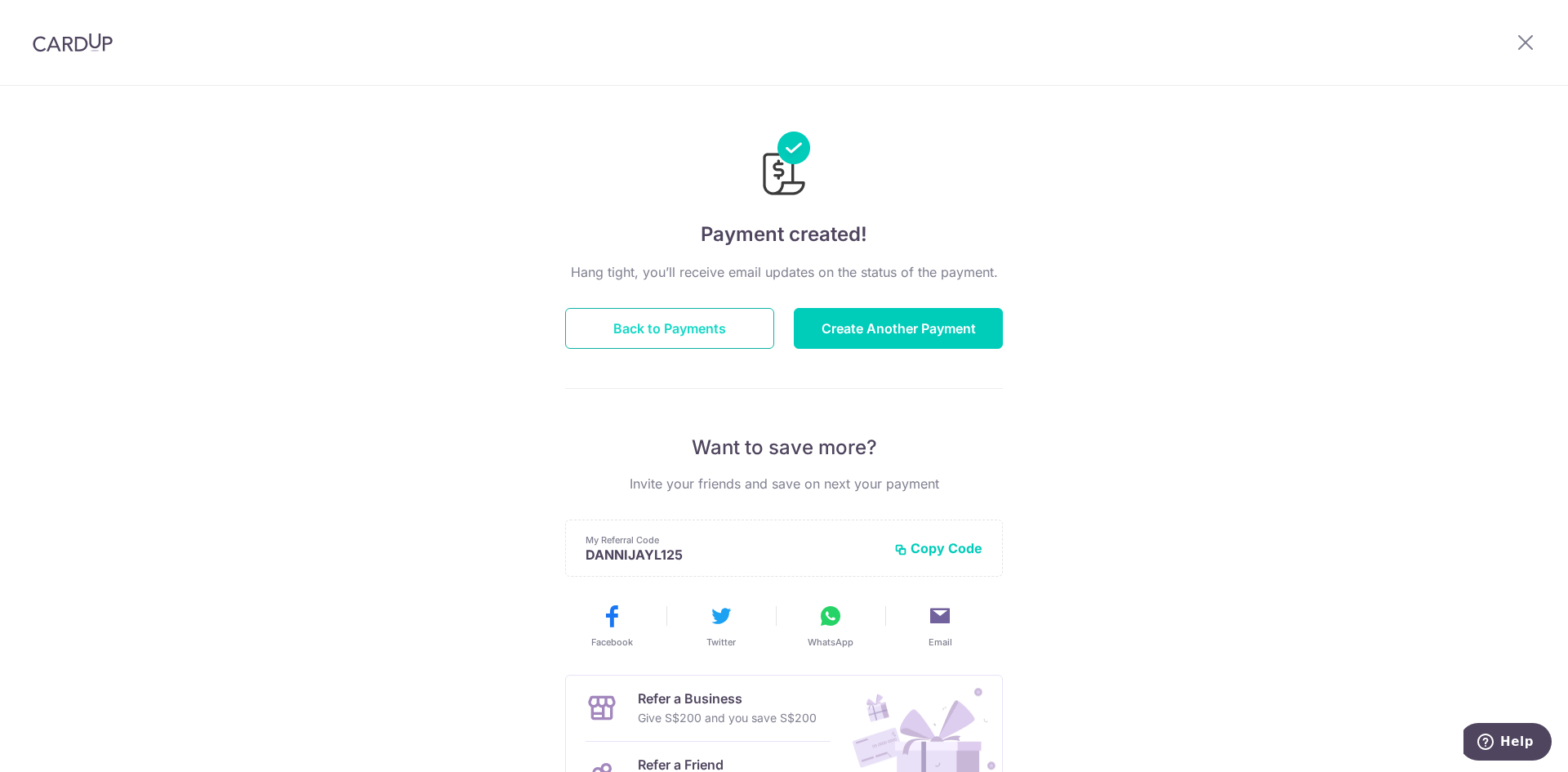
click at [732, 331] on button "Back to Payments" at bounding box center [670, 329] width 209 height 41
